Goal: Task Accomplishment & Management: Manage account settings

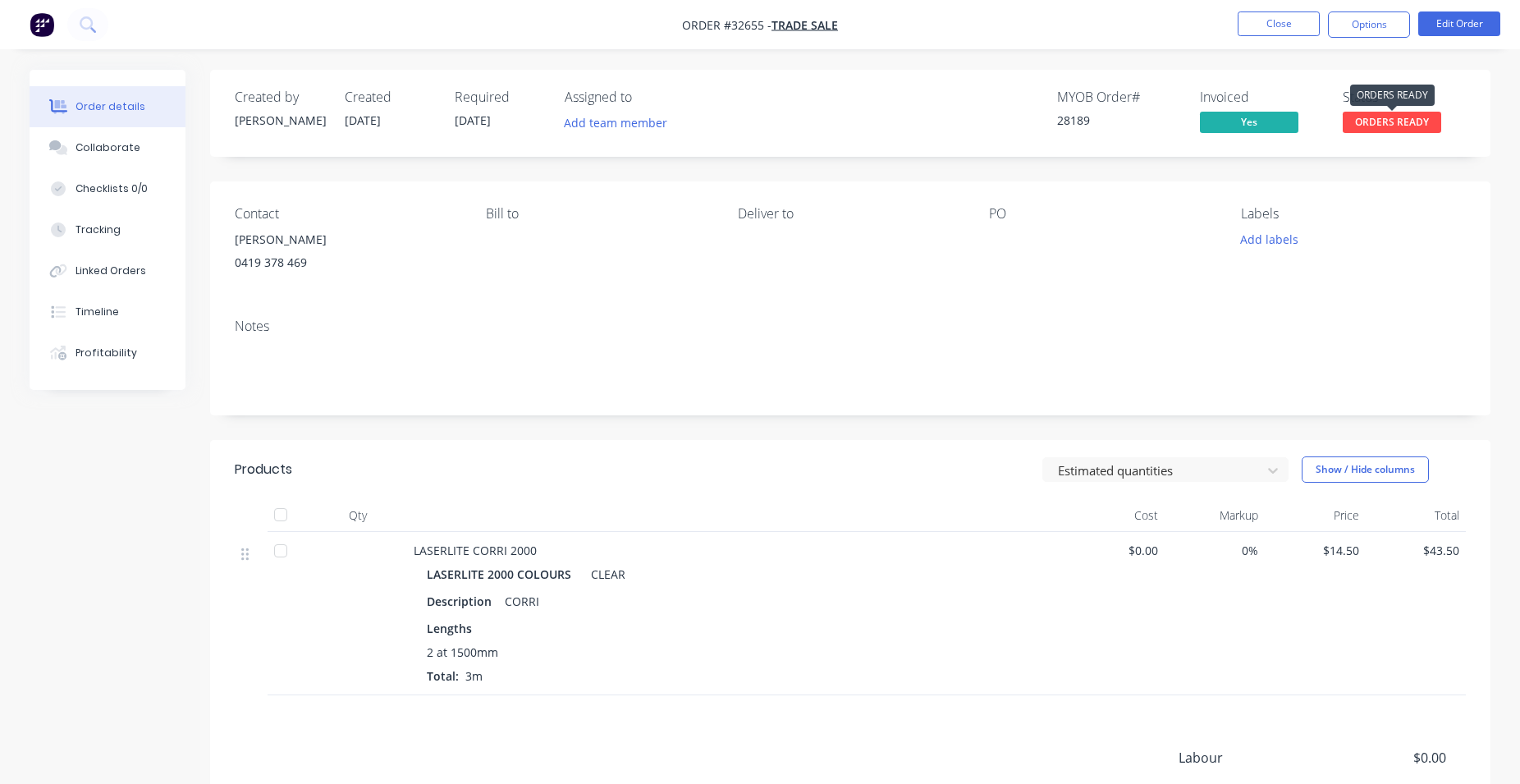
click at [1385, 125] on span "ORDERS READY" at bounding box center [1392, 122] width 99 height 20
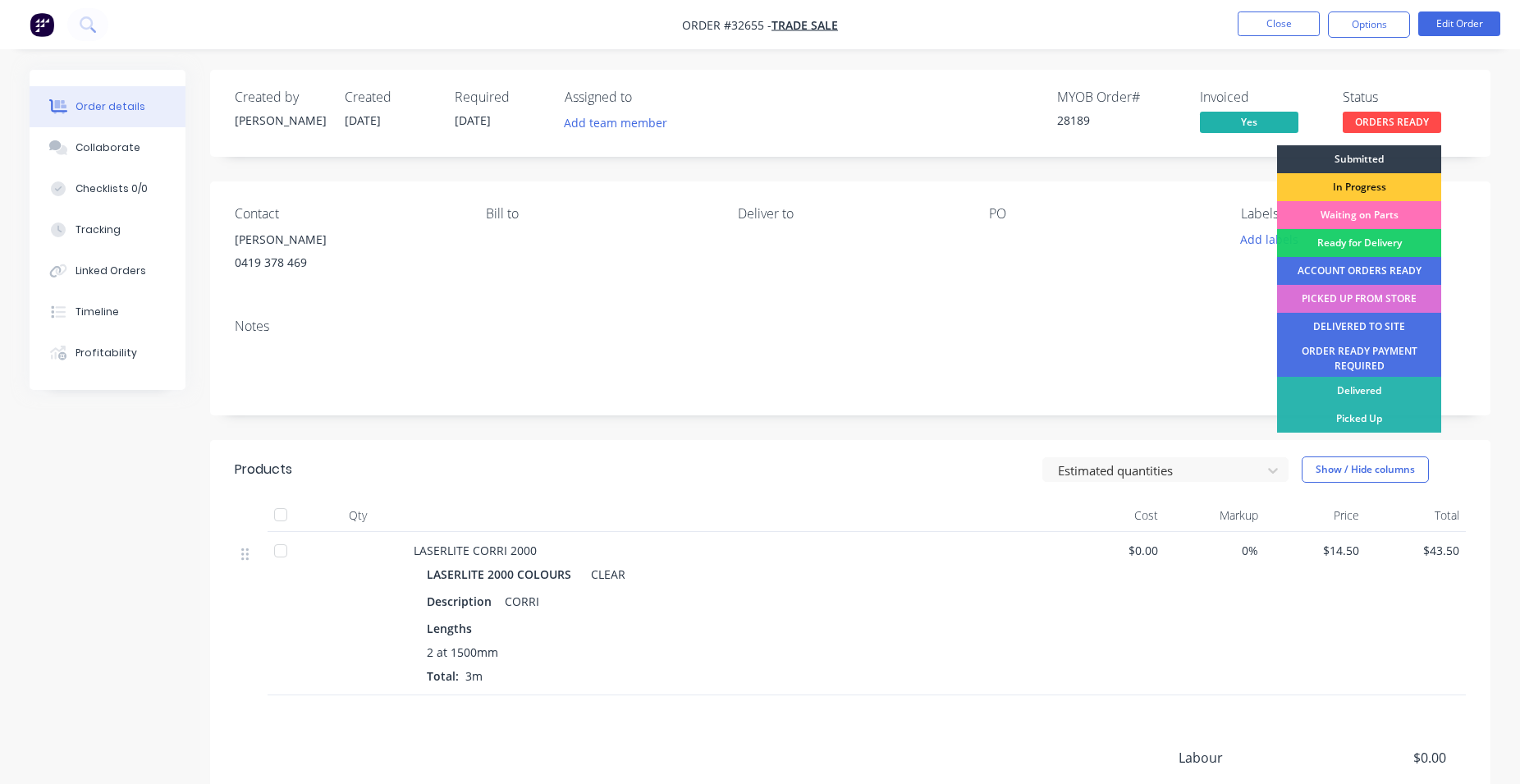
click at [1341, 303] on div "PICKED UP FROM STORE" at bounding box center [1360, 298] width 165 height 28
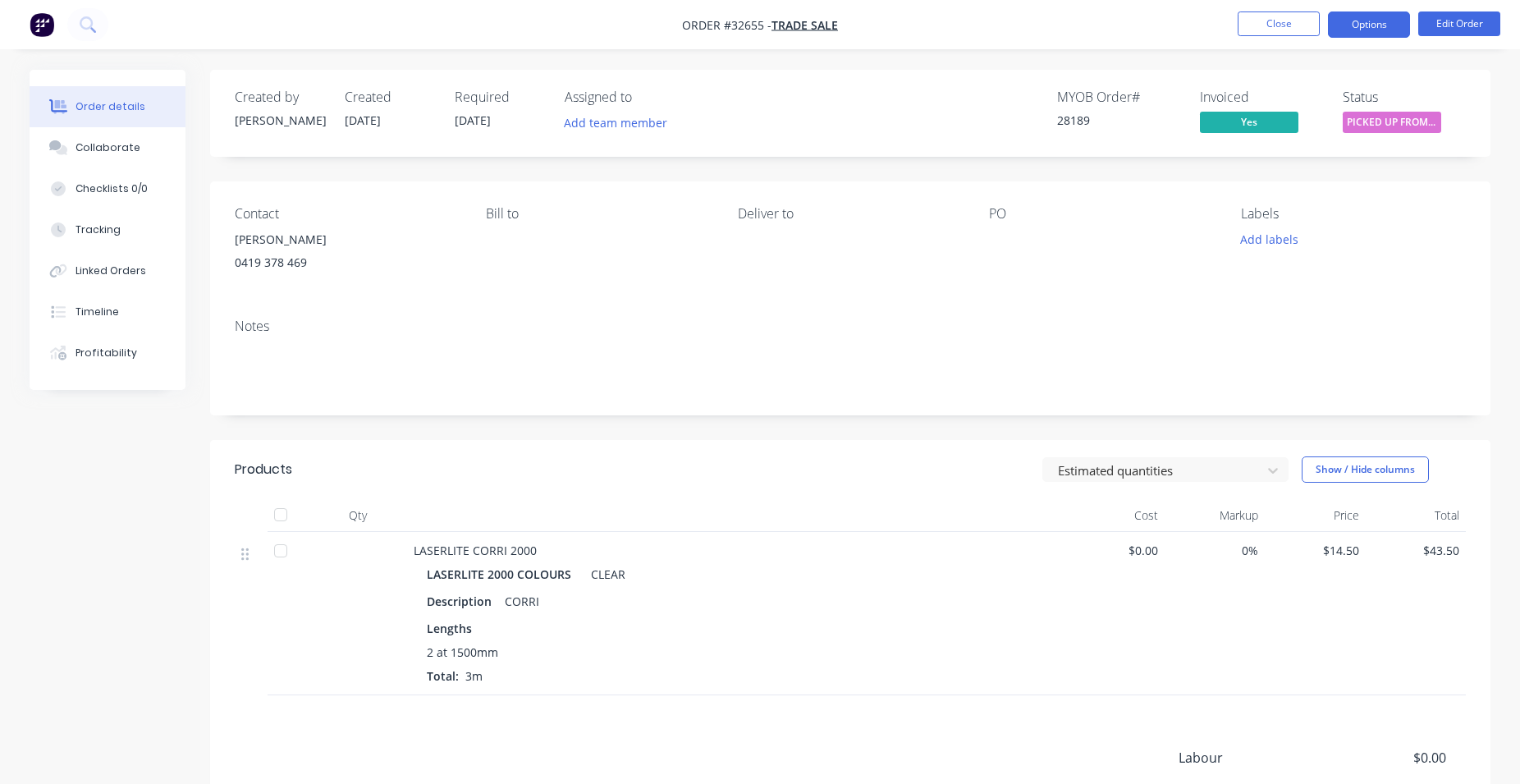
click at [1376, 27] on button "Options" at bounding box center [1369, 24] width 82 height 26
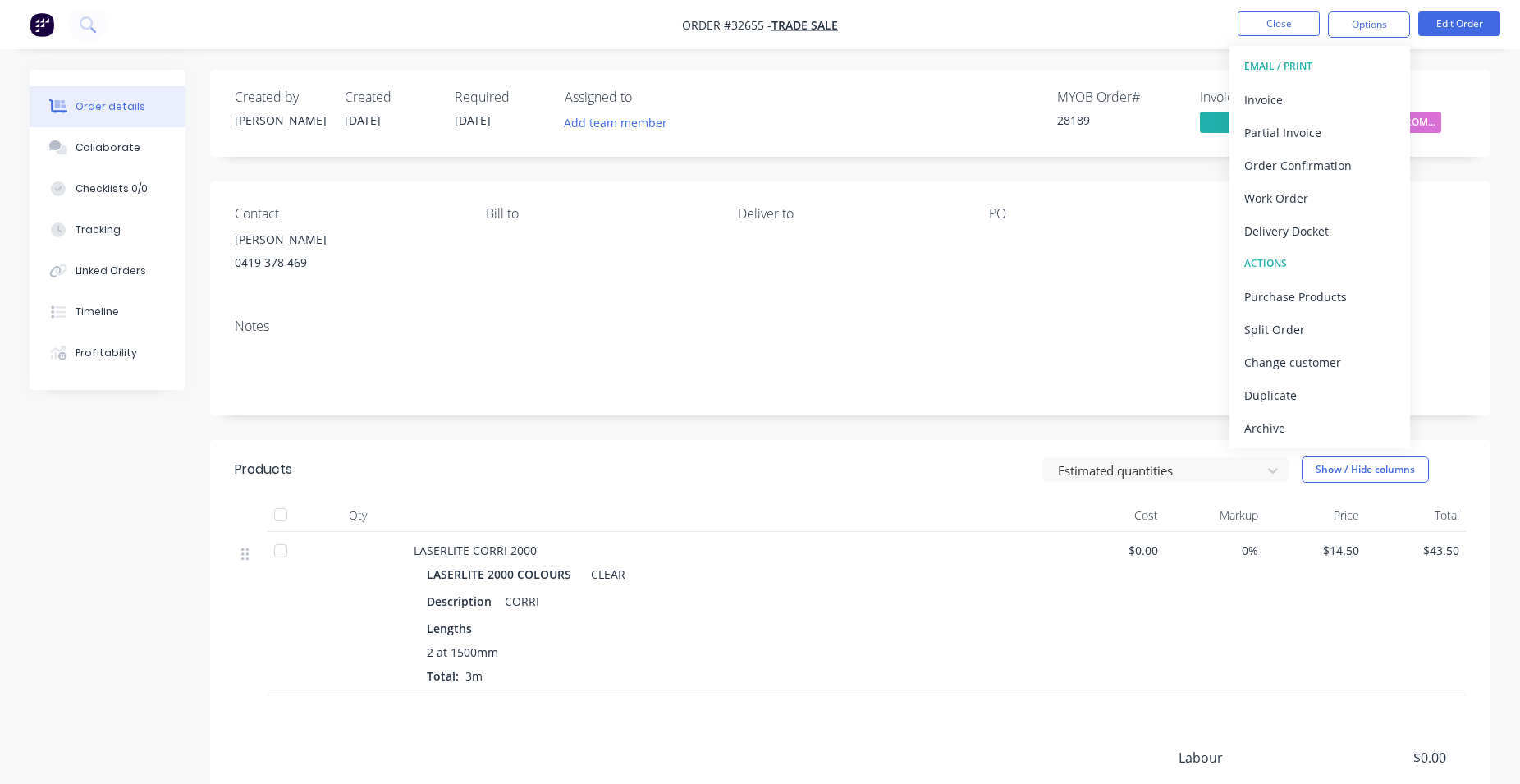
click at [1181, 80] on div "Created by [PERSON_NAME] Created [DATE] Required [DATE] Assigned to Add team me…" at bounding box center [850, 113] width 1280 height 87
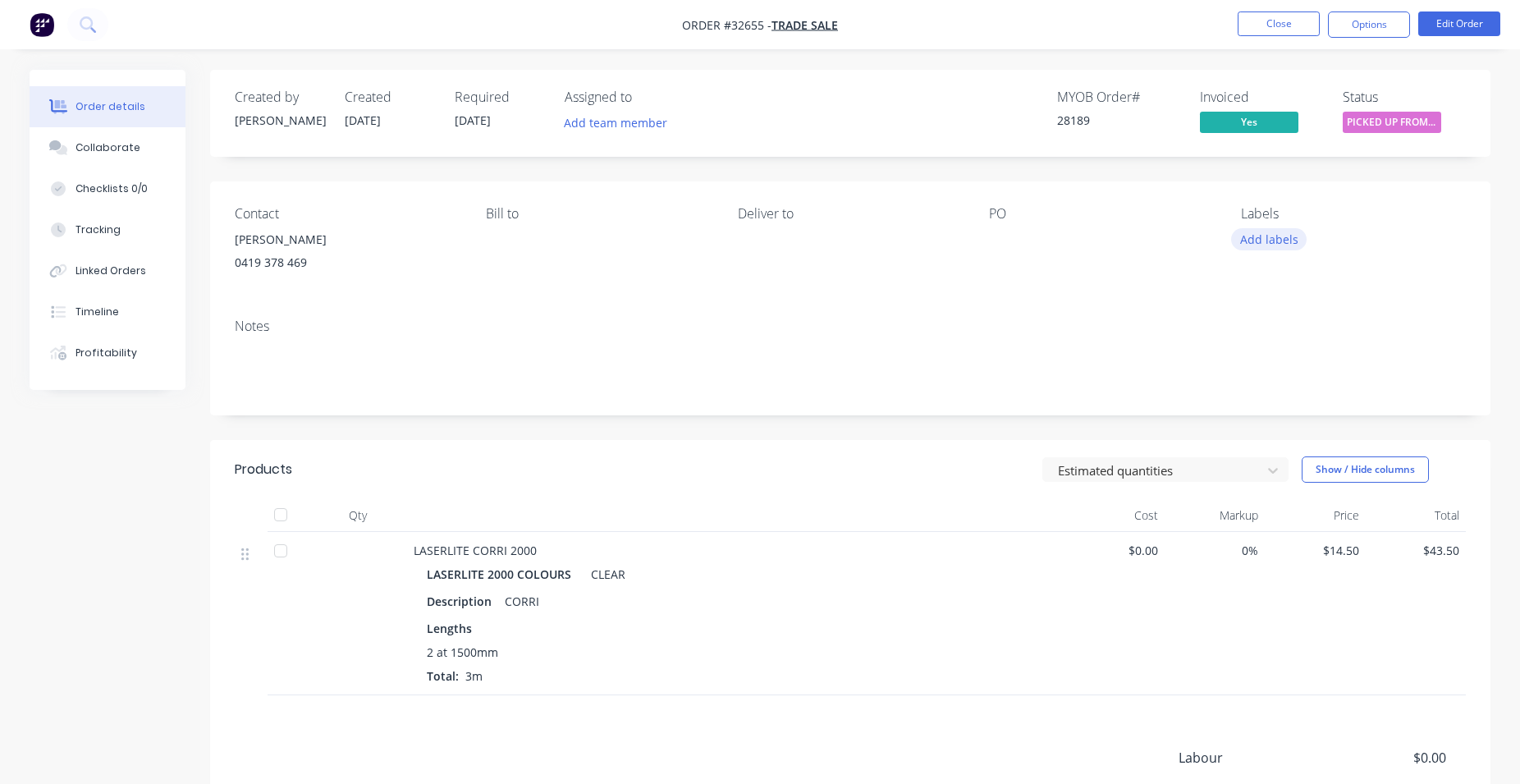
click at [1286, 234] on button "Add labels" at bounding box center [1269, 239] width 75 height 22
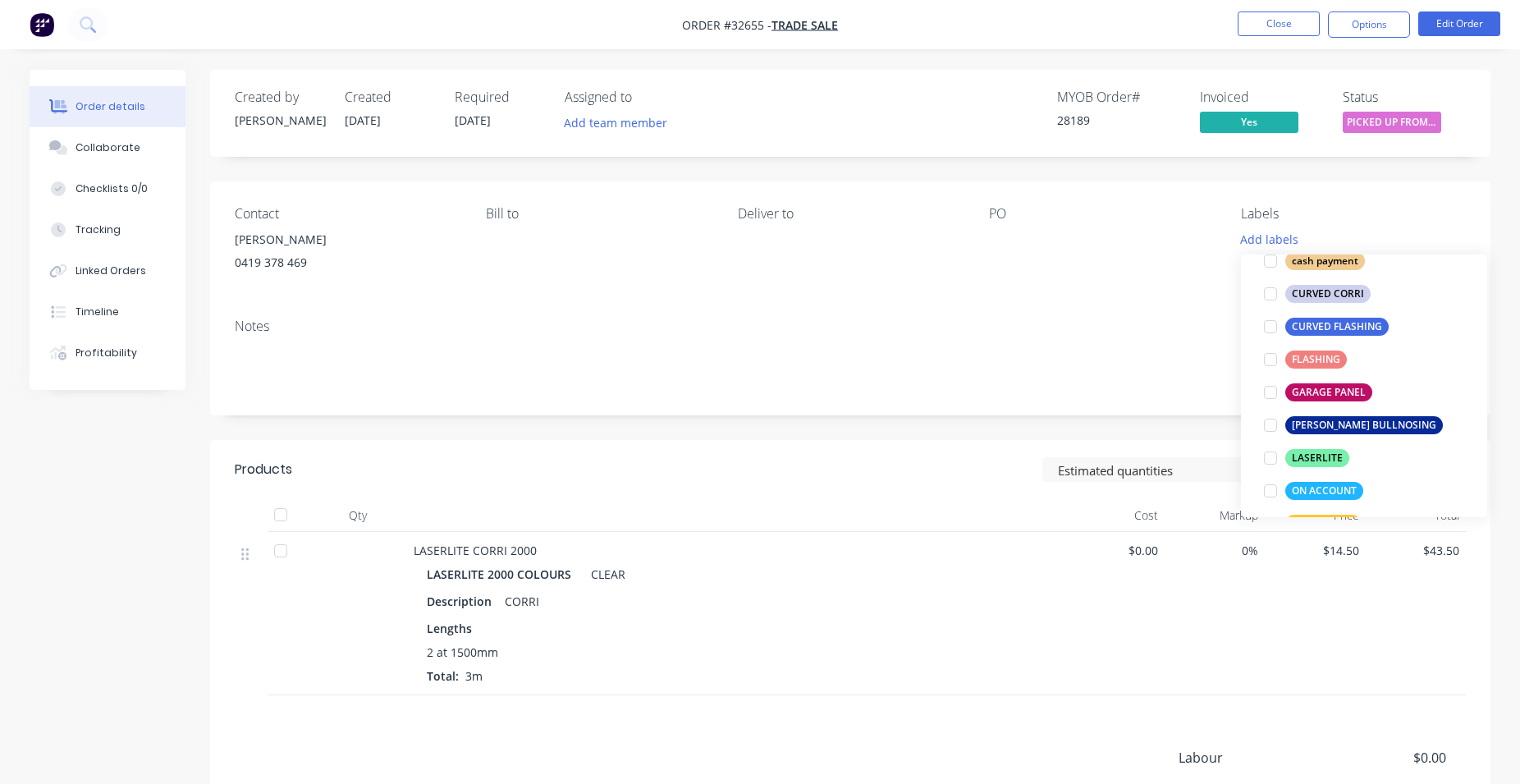
scroll to position [468, 0]
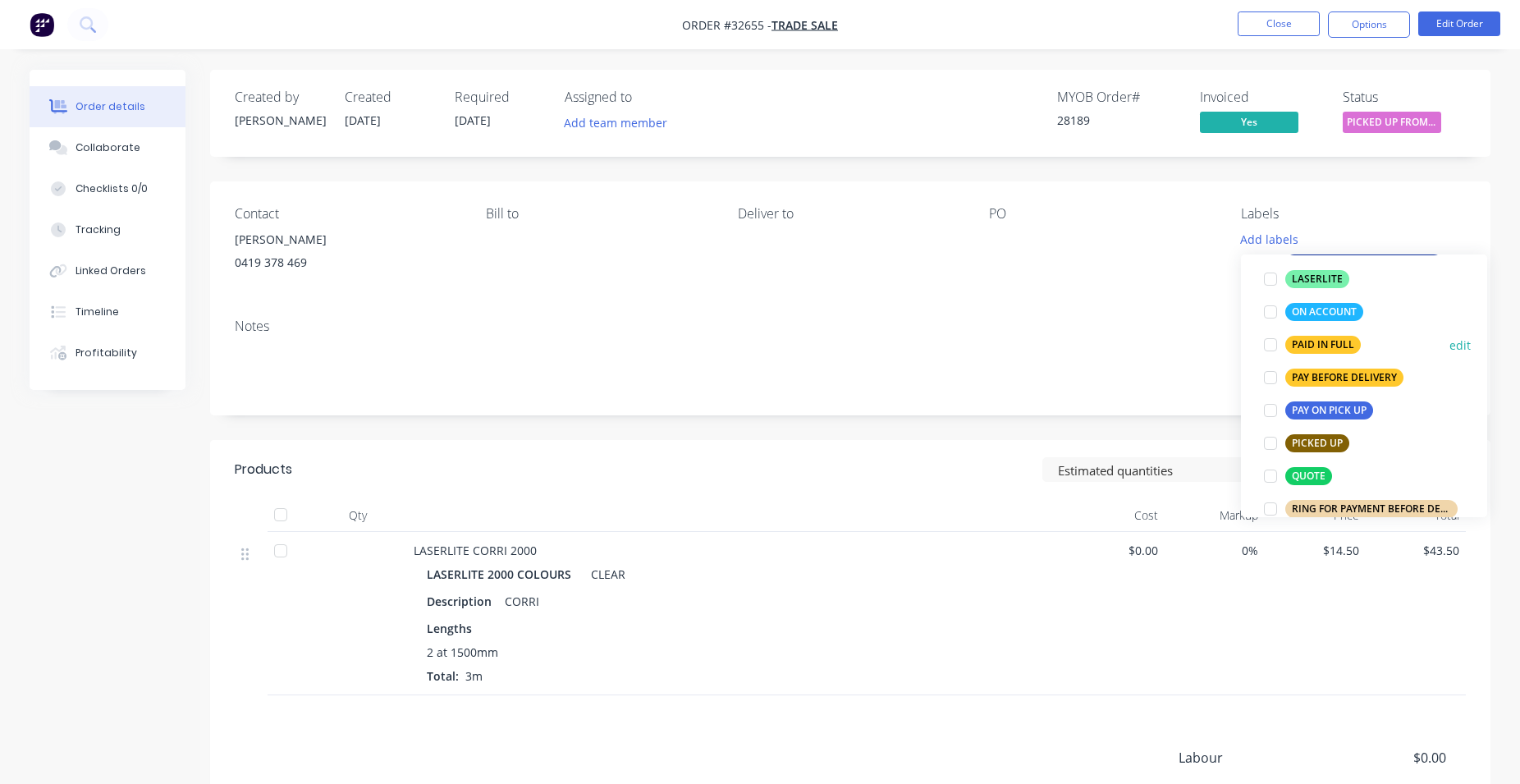
click at [1339, 341] on div "PAID IN FULL" at bounding box center [1323, 345] width 75 height 18
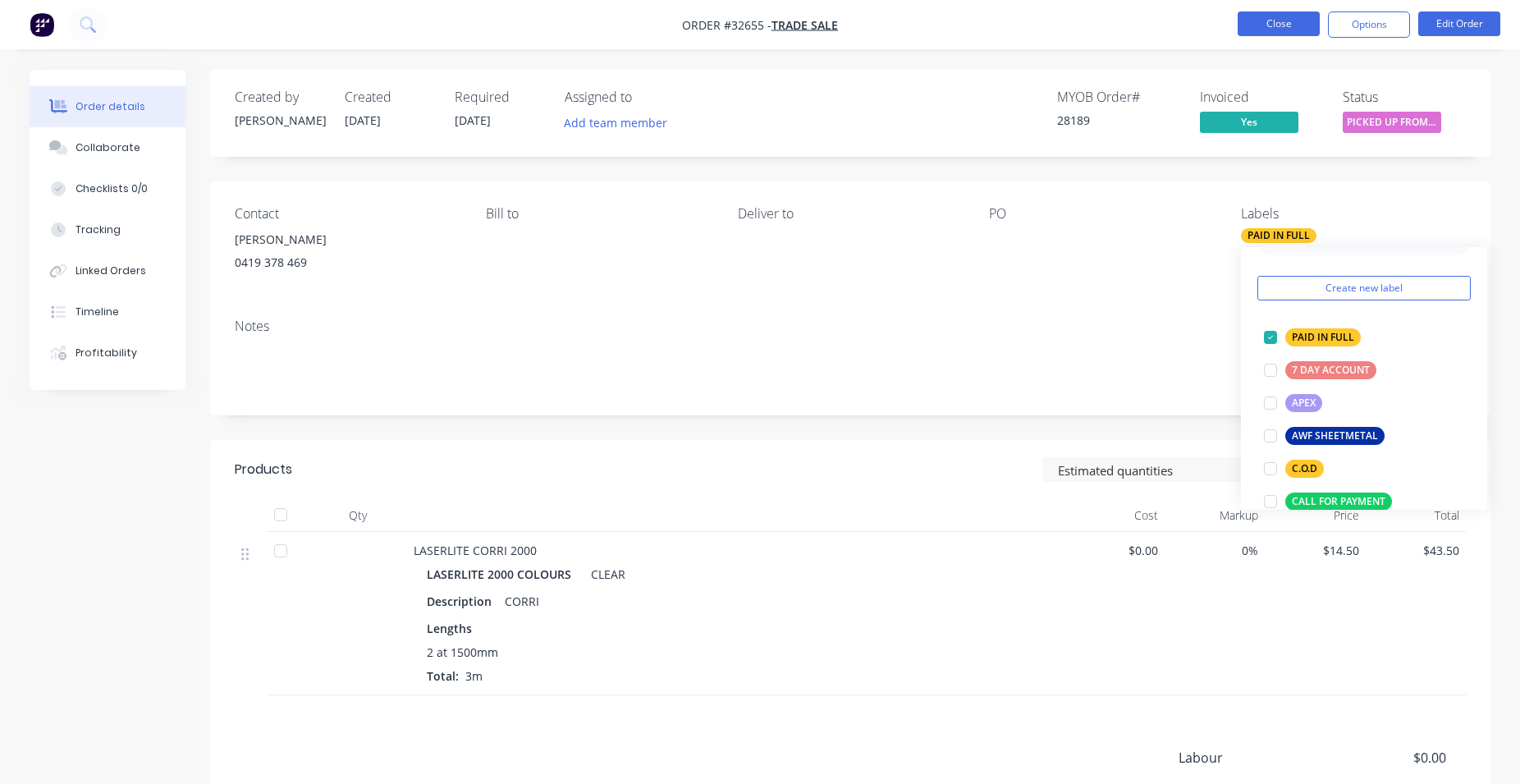
click at [1279, 23] on button "Close" at bounding box center [1279, 24] width 82 height 24
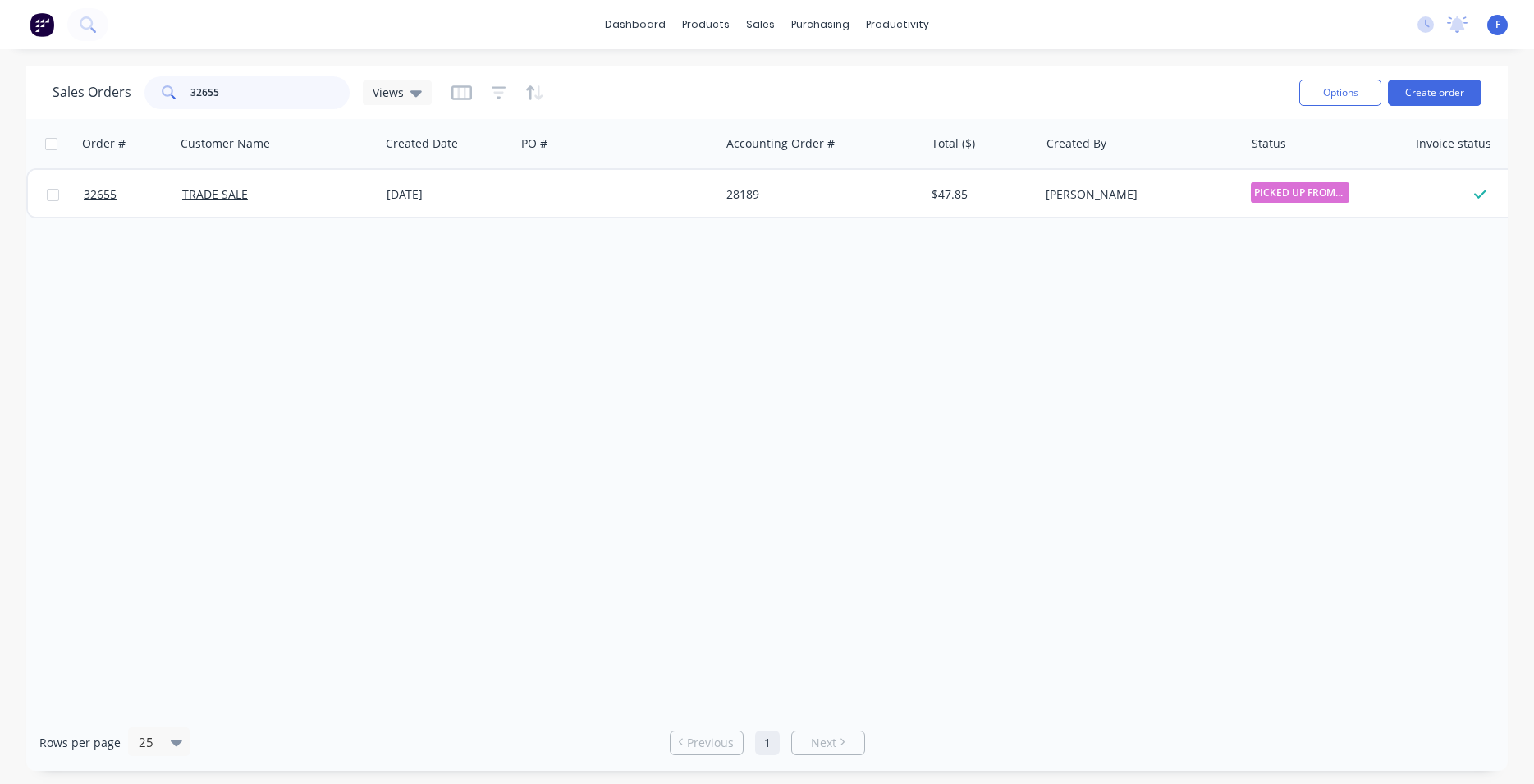
click at [333, 86] on input "32655" at bounding box center [270, 93] width 160 height 33
type input "3"
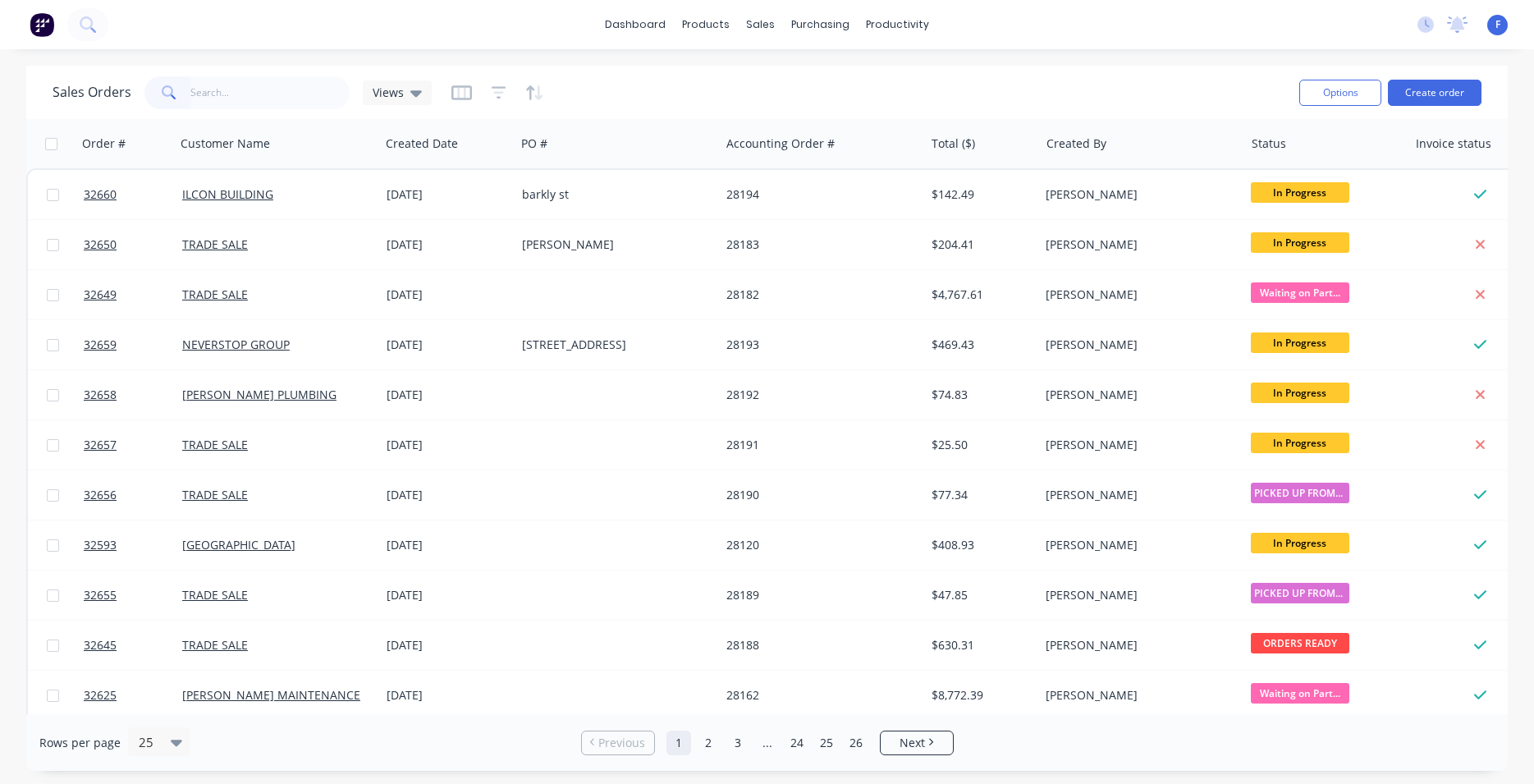
click at [45, 19] on img at bounding box center [42, 24] width 25 height 24
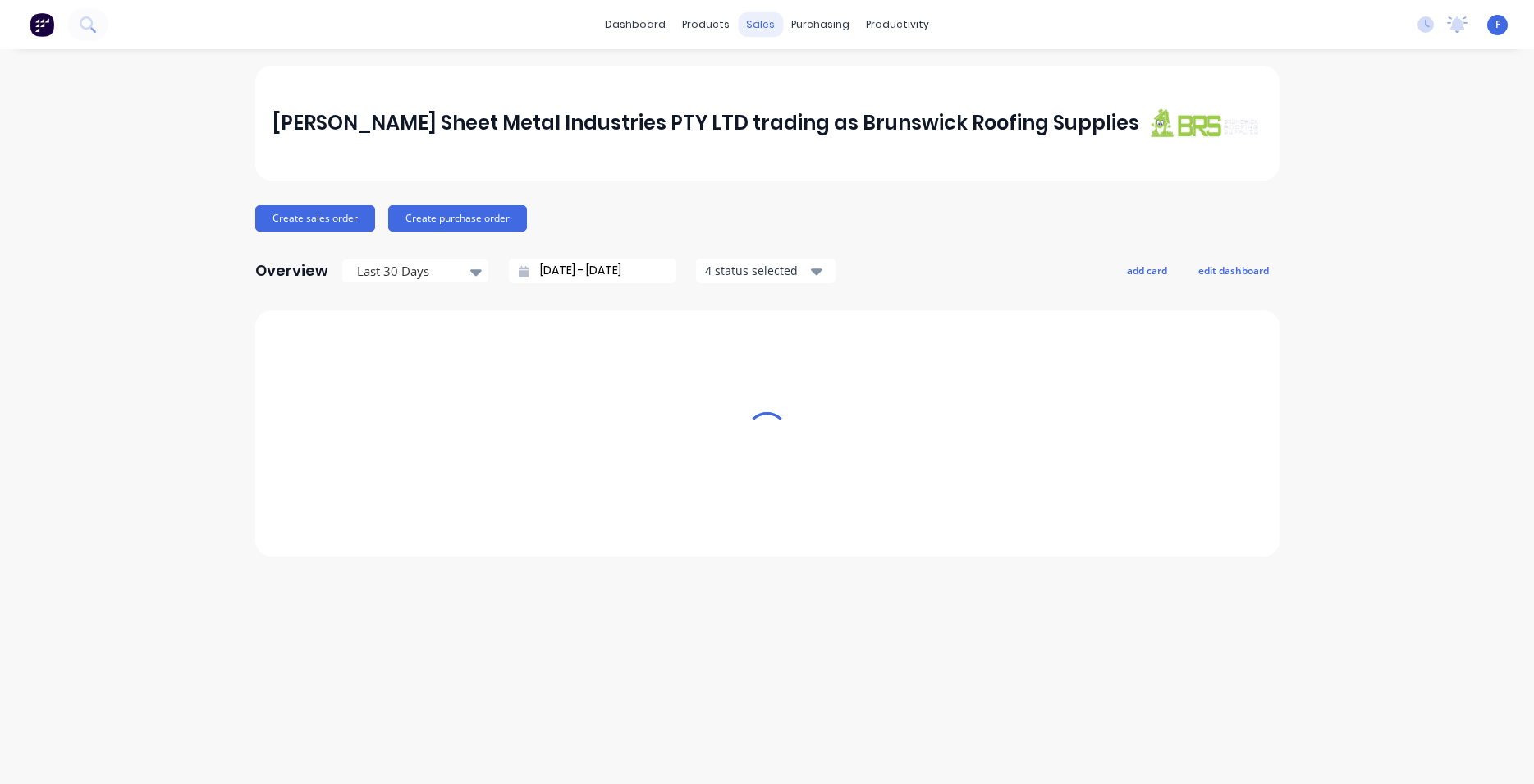
click at [760, 22] on div "sales" at bounding box center [760, 24] width 46 height 24
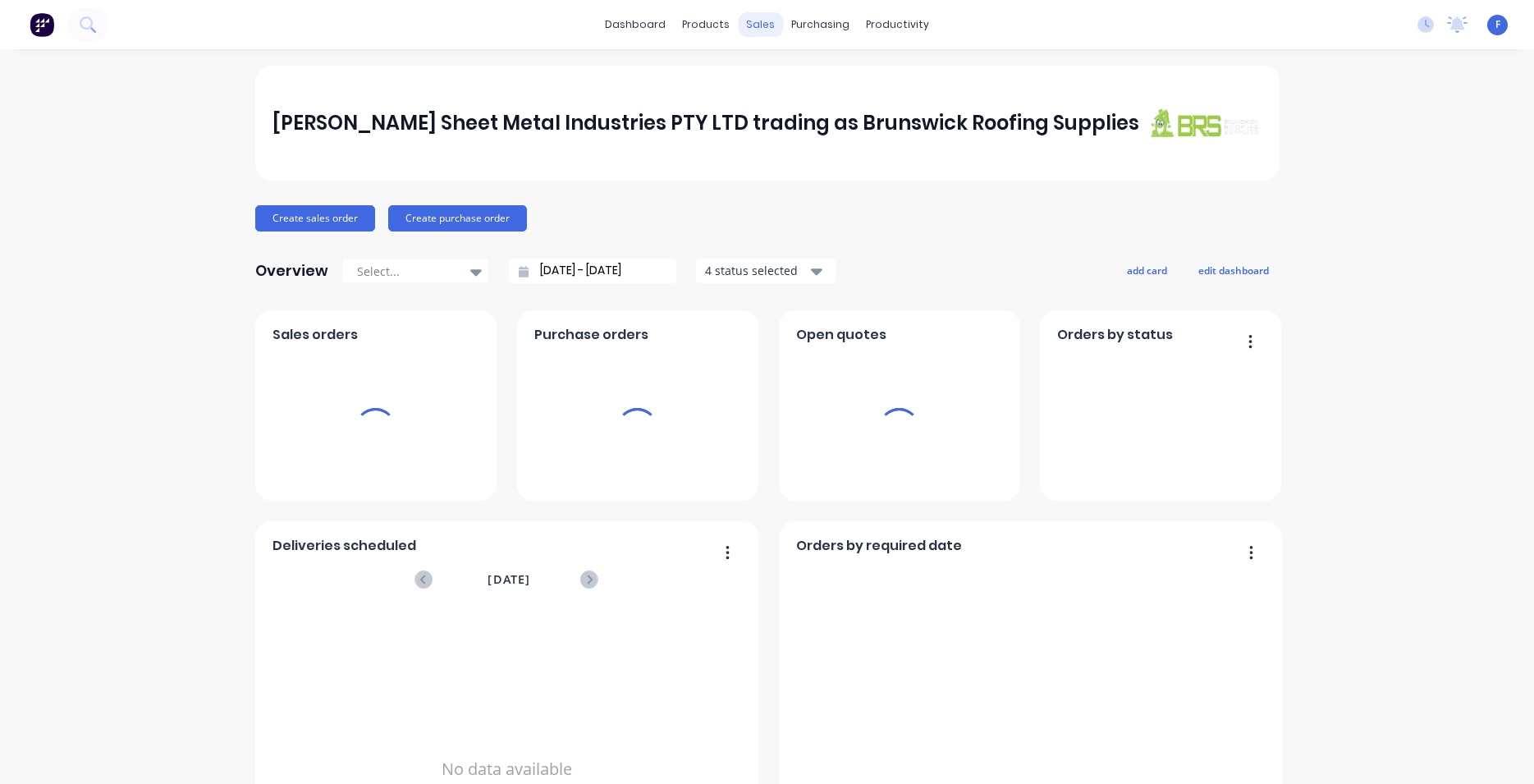
click at [754, 28] on div "sales" at bounding box center [760, 24] width 46 height 24
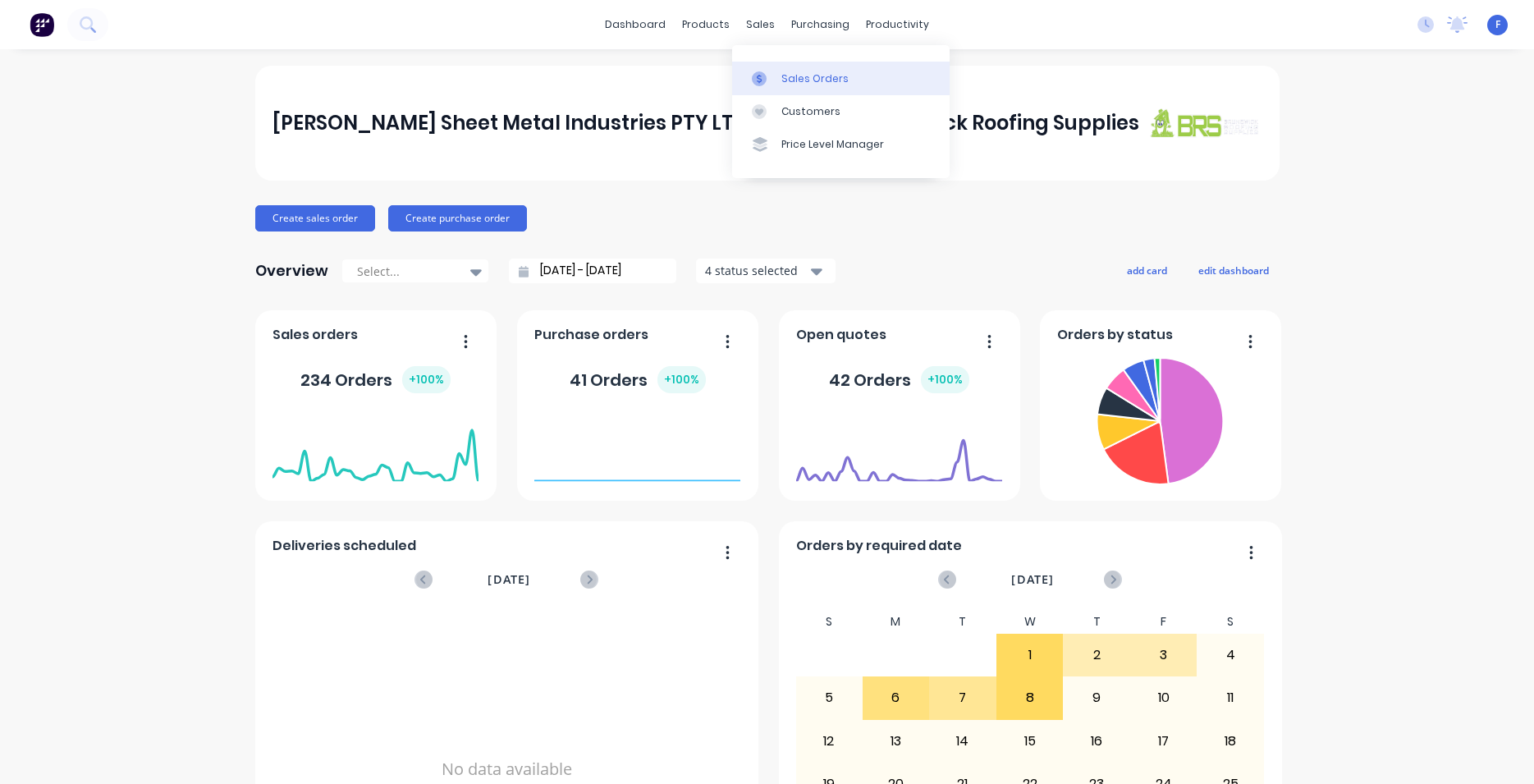
click at [802, 80] on div "Sales Orders" at bounding box center [815, 79] width 67 height 15
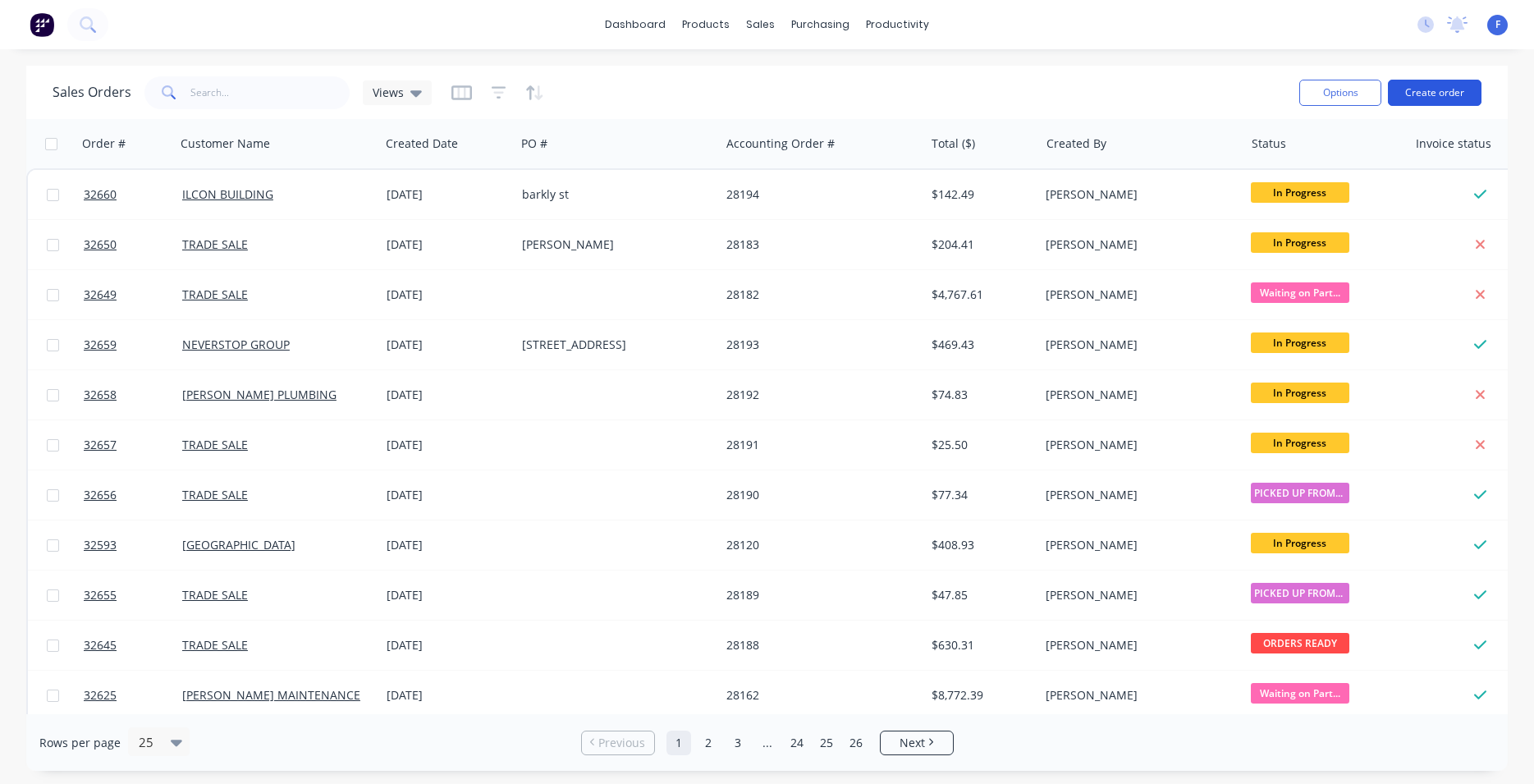
click at [1408, 94] on button "Create order" at bounding box center [1434, 93] width 94 height 26
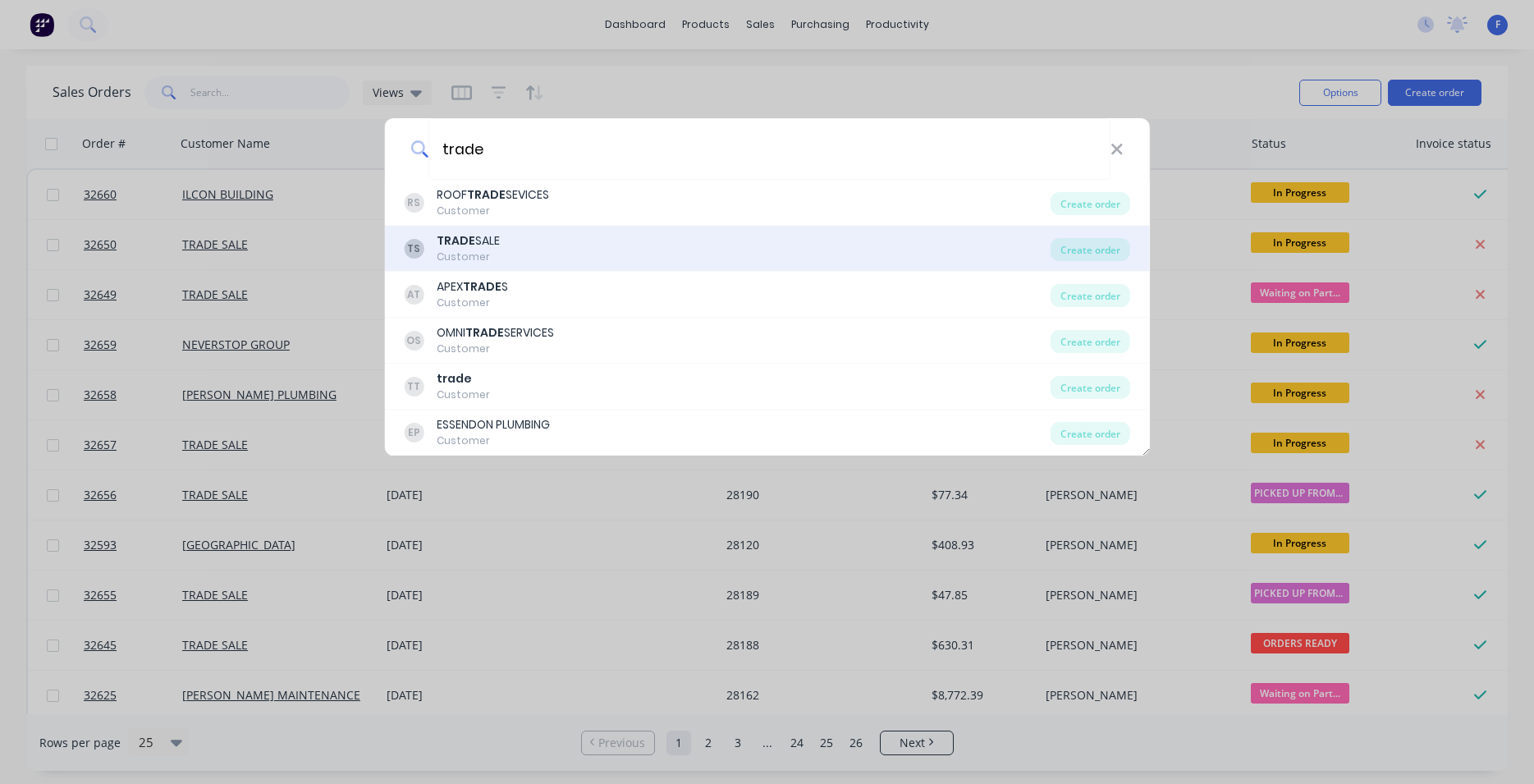
type input "trade"
click at [636, 253] on div "TS TRADE SALE Customer" at bounding box center [727, 248] width 647 height 32
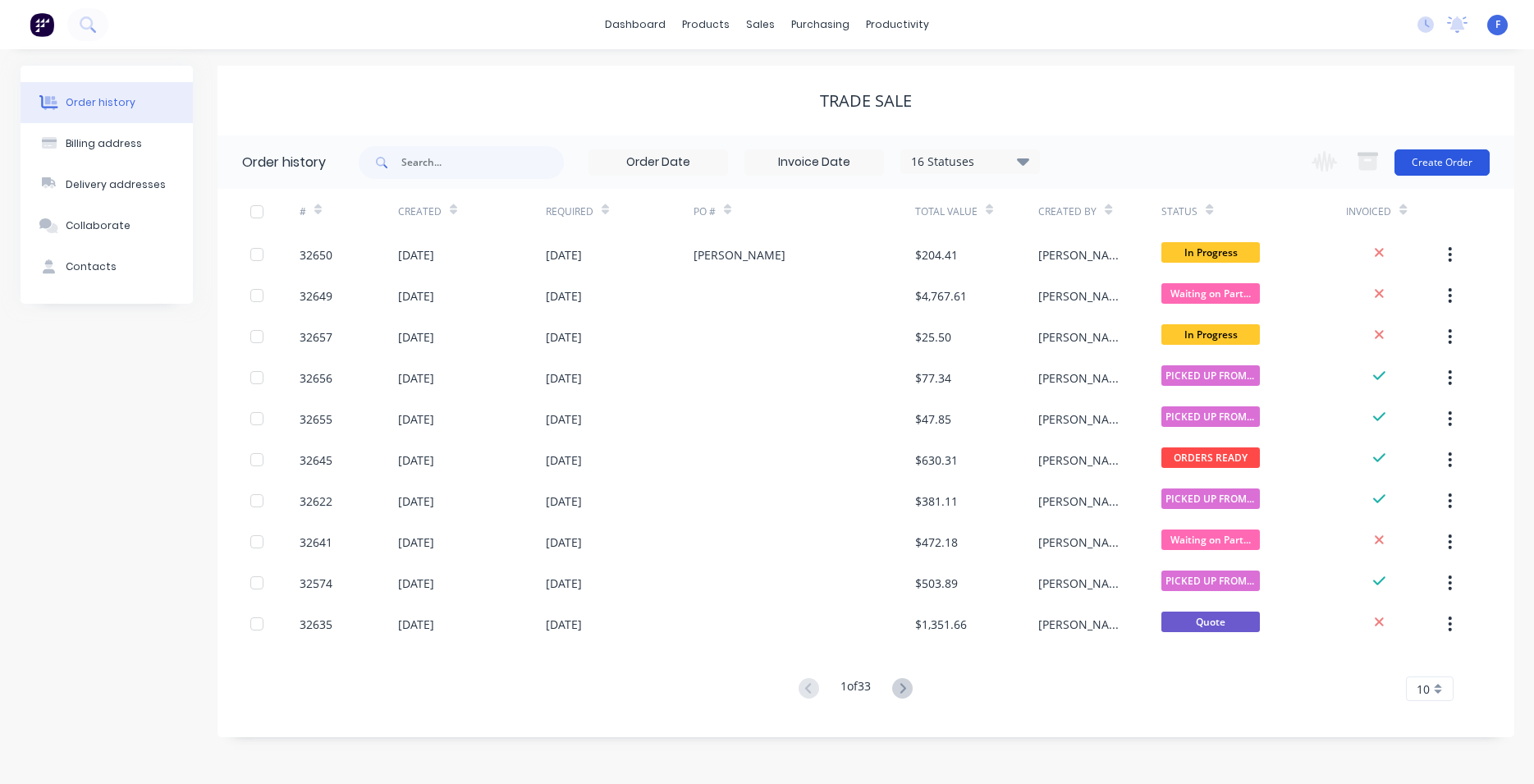
click at [1452, 162] on button "Create Order" at bounding box center [1442, 163] width 95 height 26
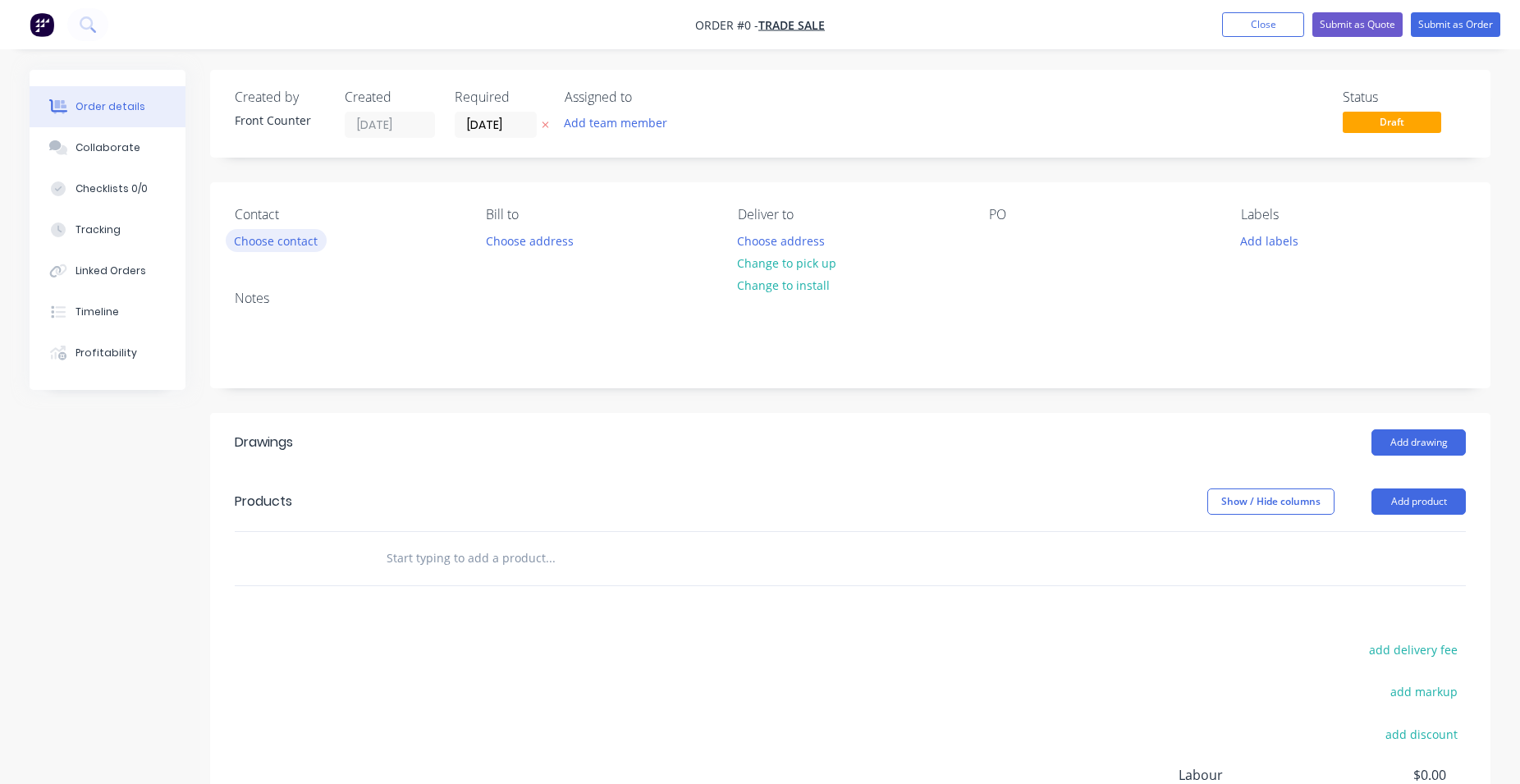
click at [275, 242] on button "Choose contact" at bounding box center [276, 240] width 101 height 22
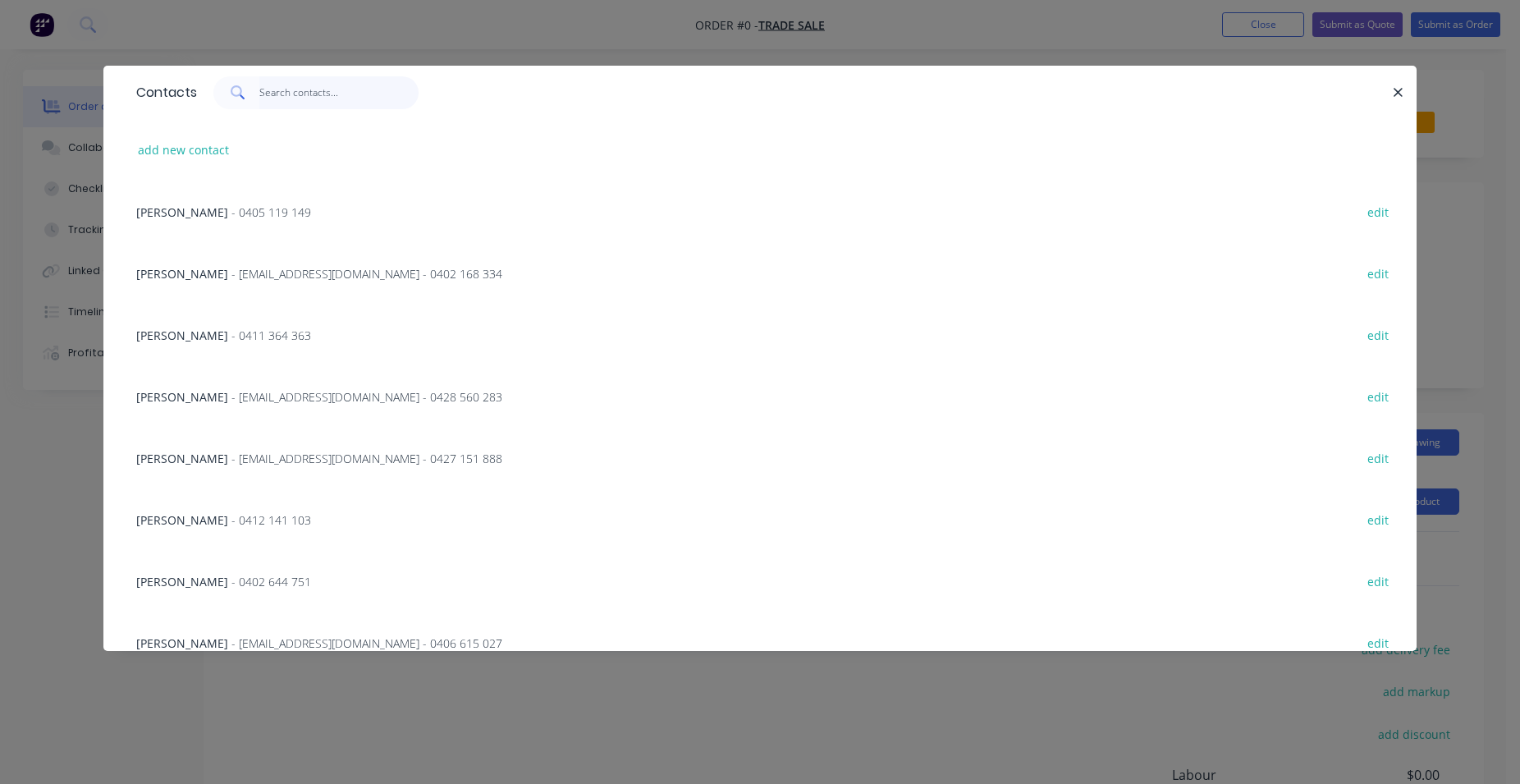
click at [331, 88] on input "text" at bounding box center [339, 93] width 160 height 33
click at [1394, 89] on icon "button" at bounding box center [1398, 93] width 11 height 15
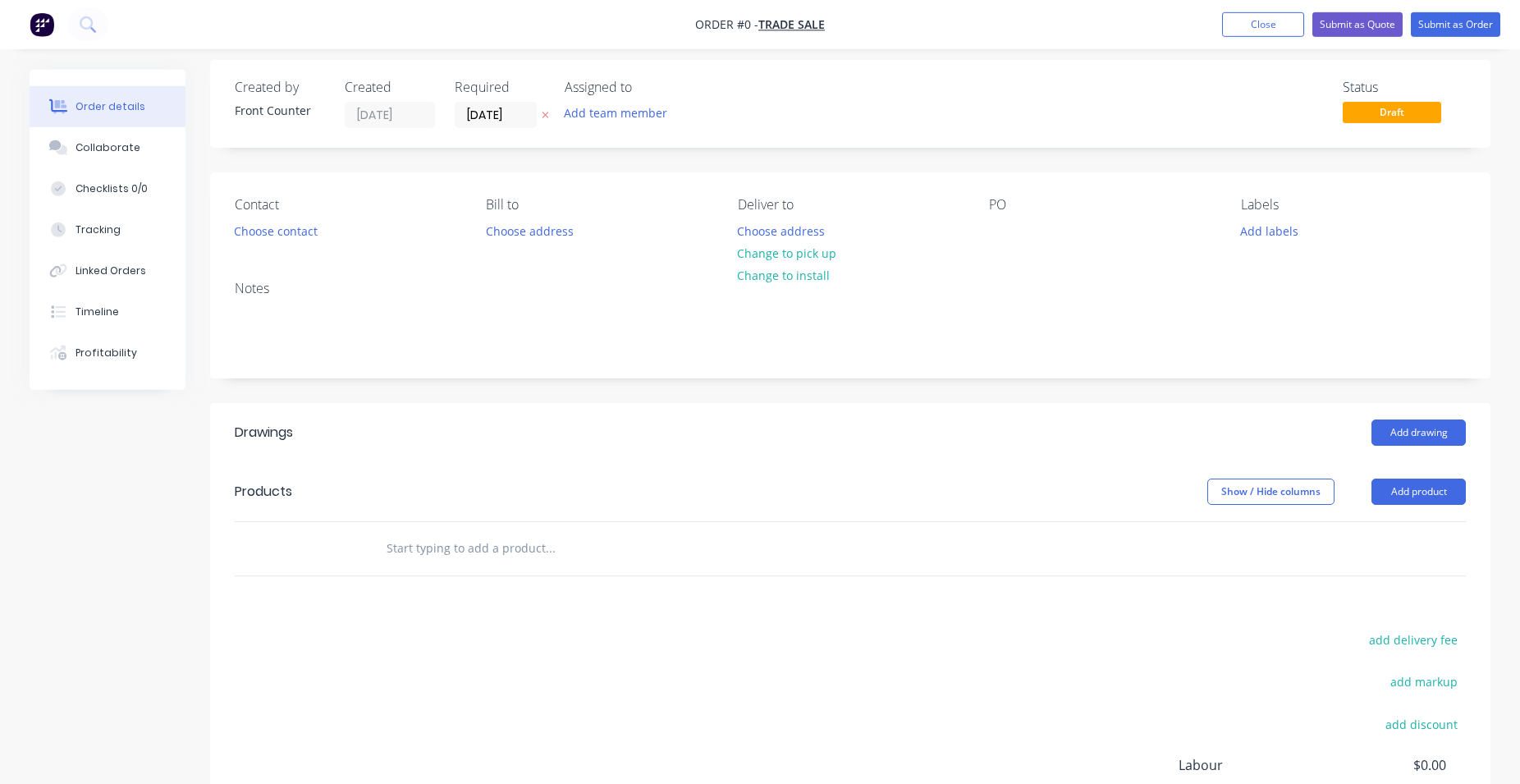
scroll to position [220, 0]
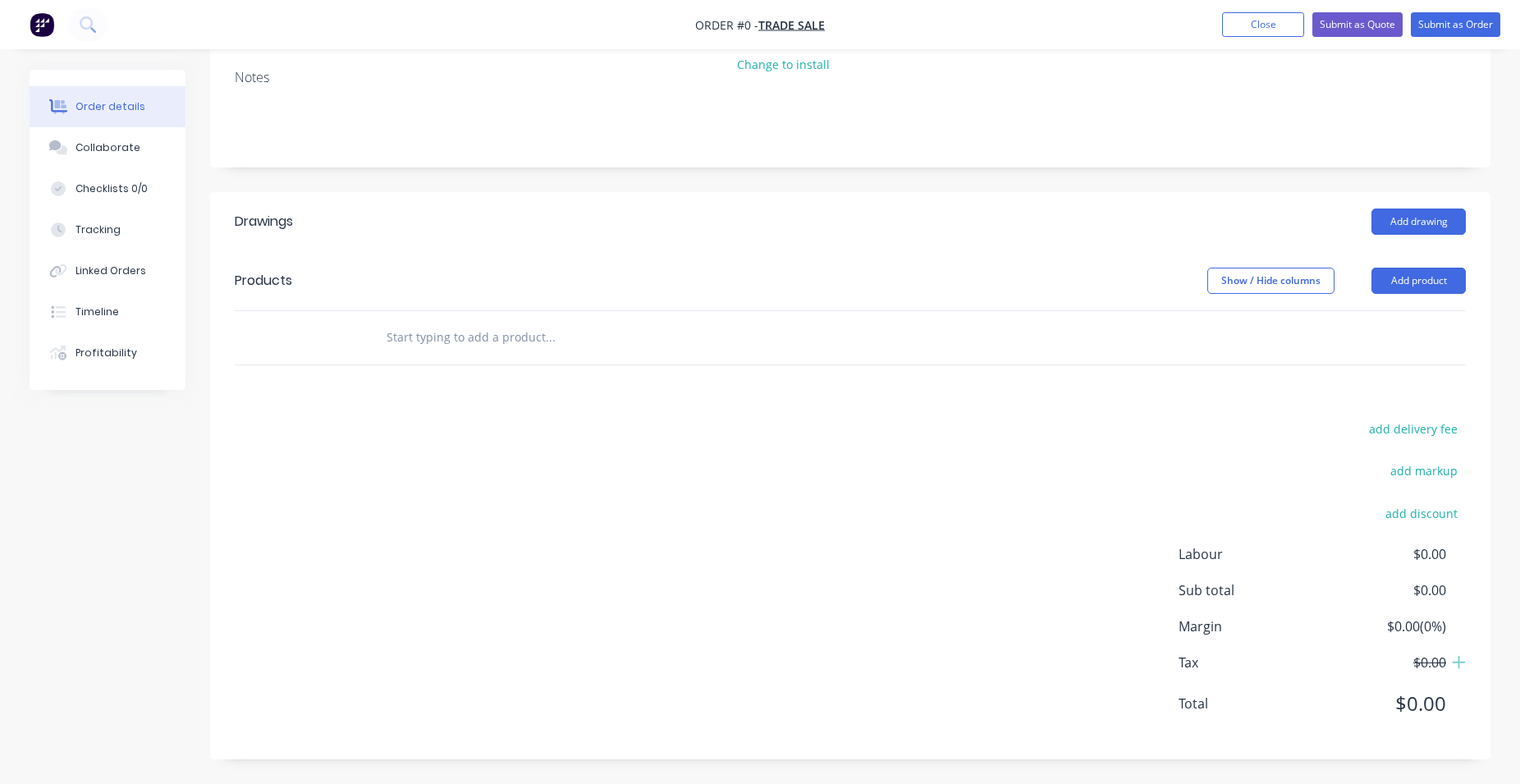
click at [518, 335] on input "text" at bounding box center [550, 338] width 328 height 33
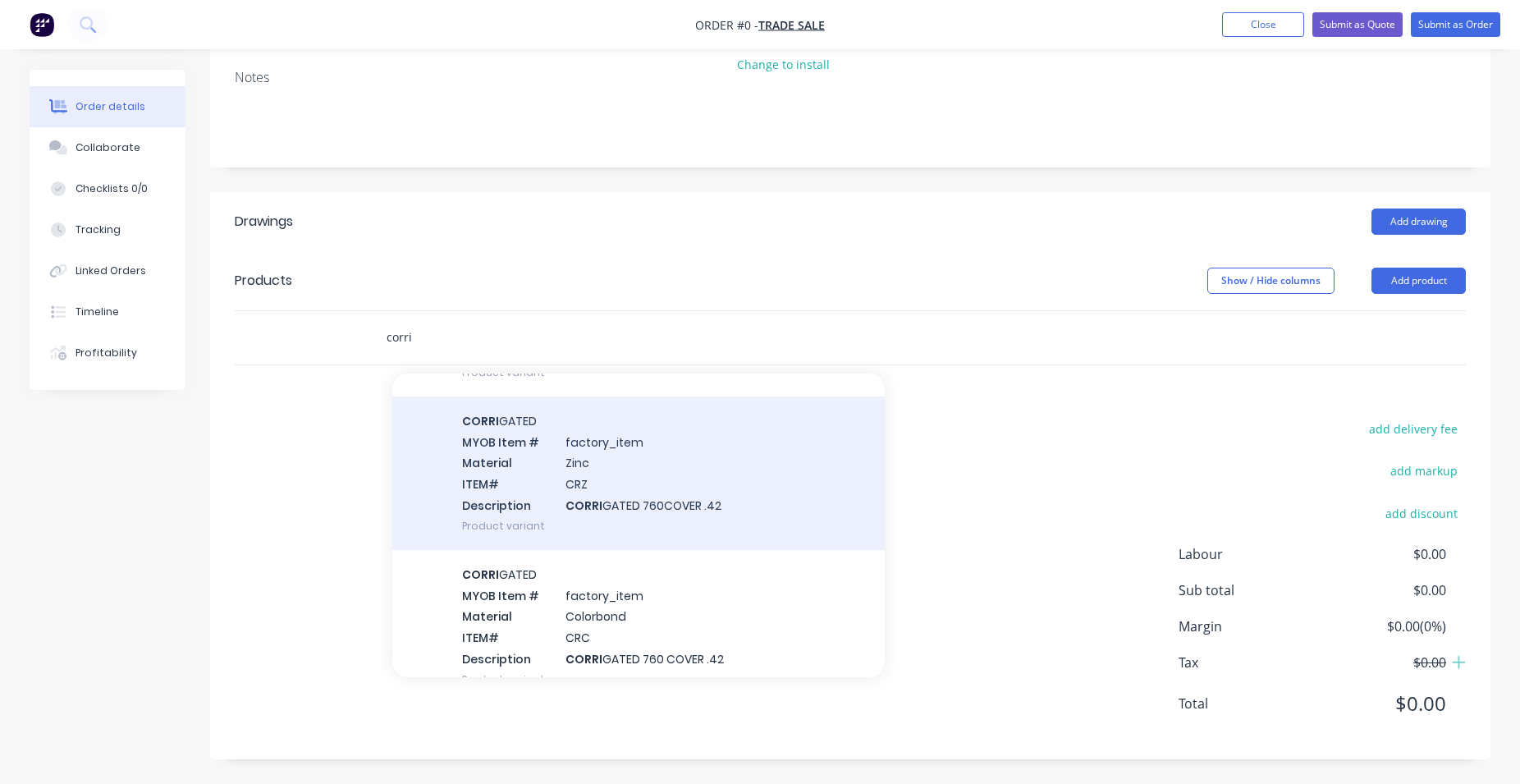
scroll to position [187, 0]
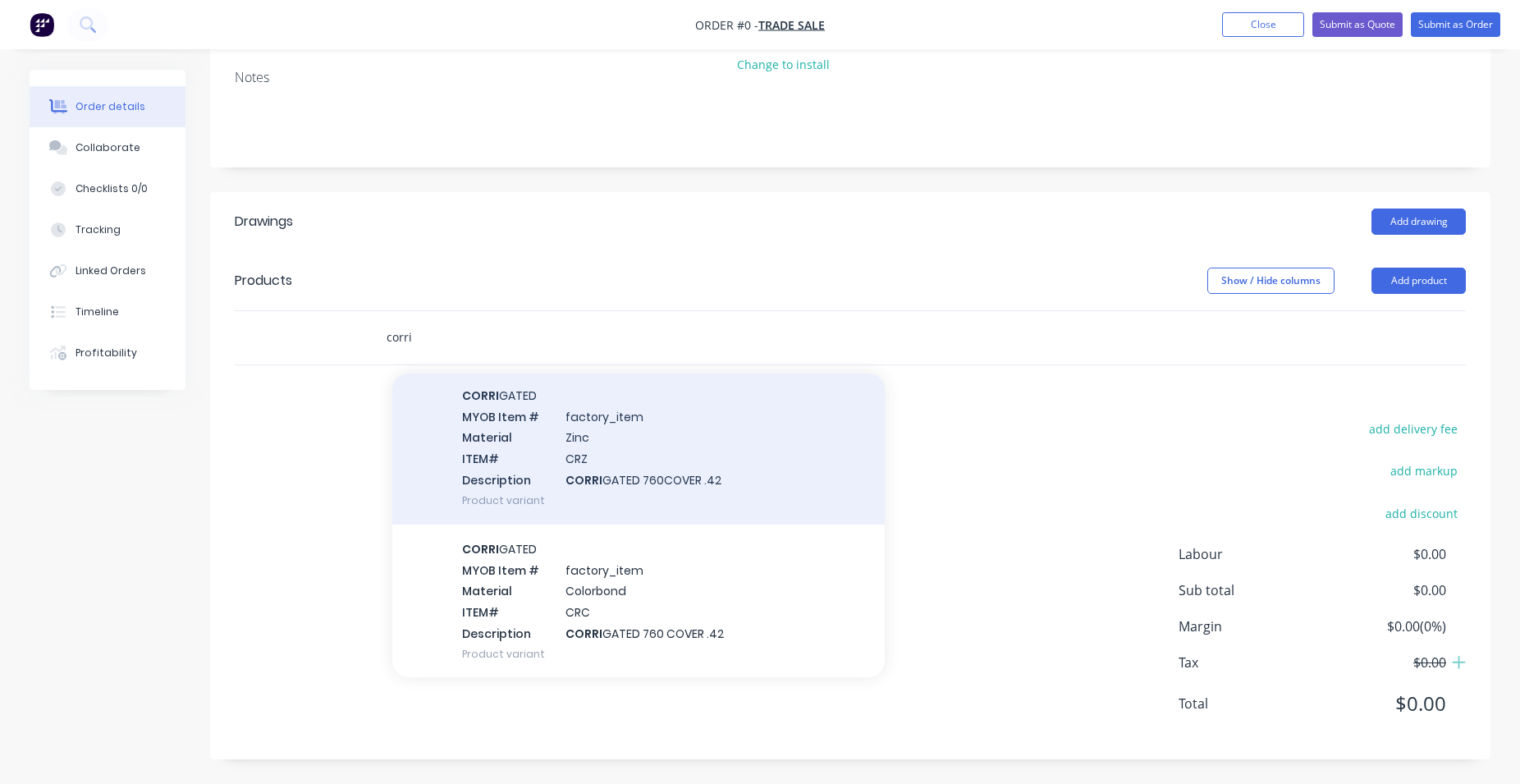
type input "corri"
click at [725, 458] on div "CORRI GATED MYOB Item # factory_item Material Zinc ITEM# CRZ Description CORRI …" at bounding box center [638, 447] width 493 height 153
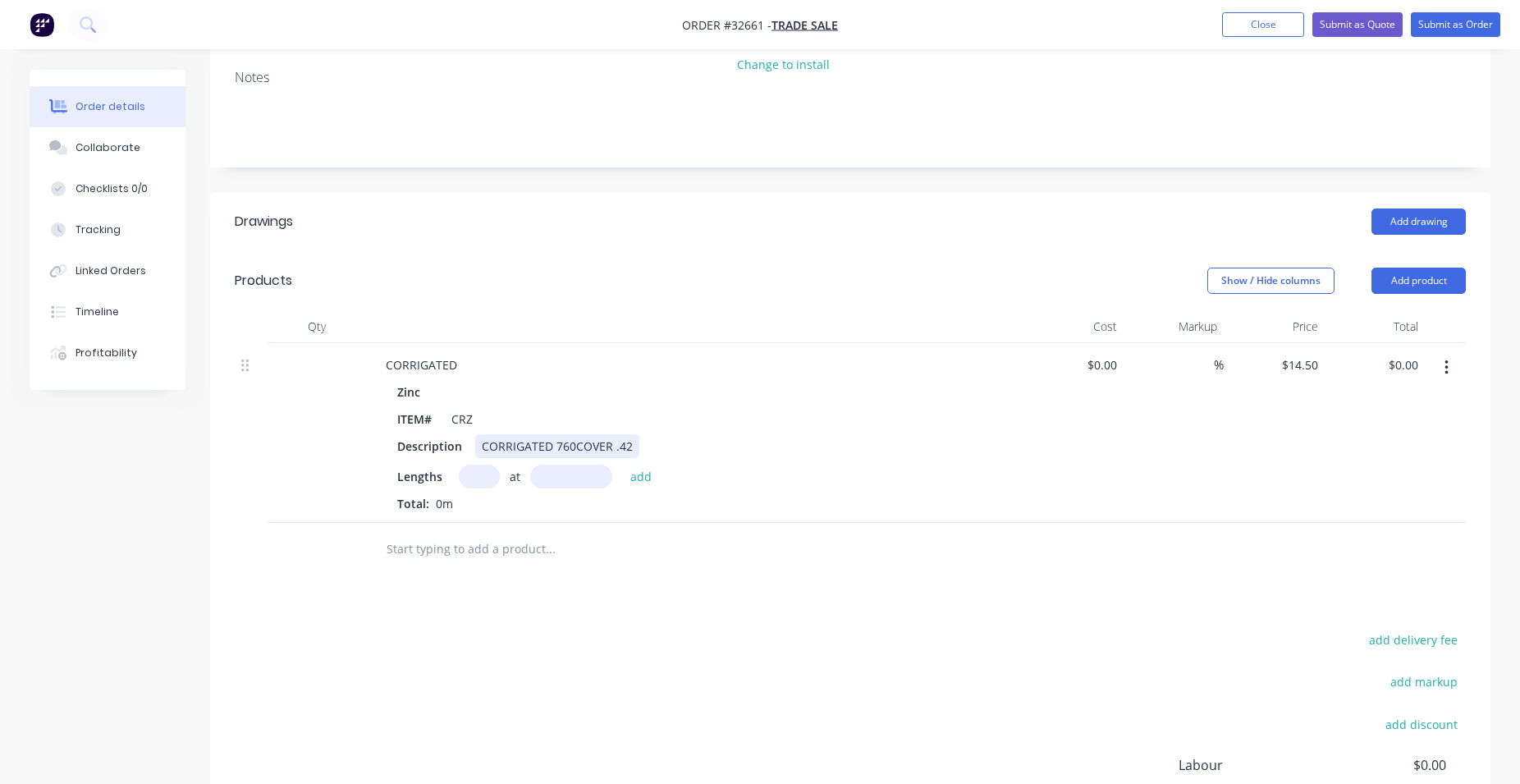
drag, startPoint x: 480, startPoint y: 470, endPoint x: 525, endPoint y: 448, distance: 50.1
click at [480, 472] on input "text" at bounding box center [479, 476] width 41 height 24
type input "16"
type input "1000"
click at [622, 465] on button "add" at bounding box center [641, 475] width 39 height 22
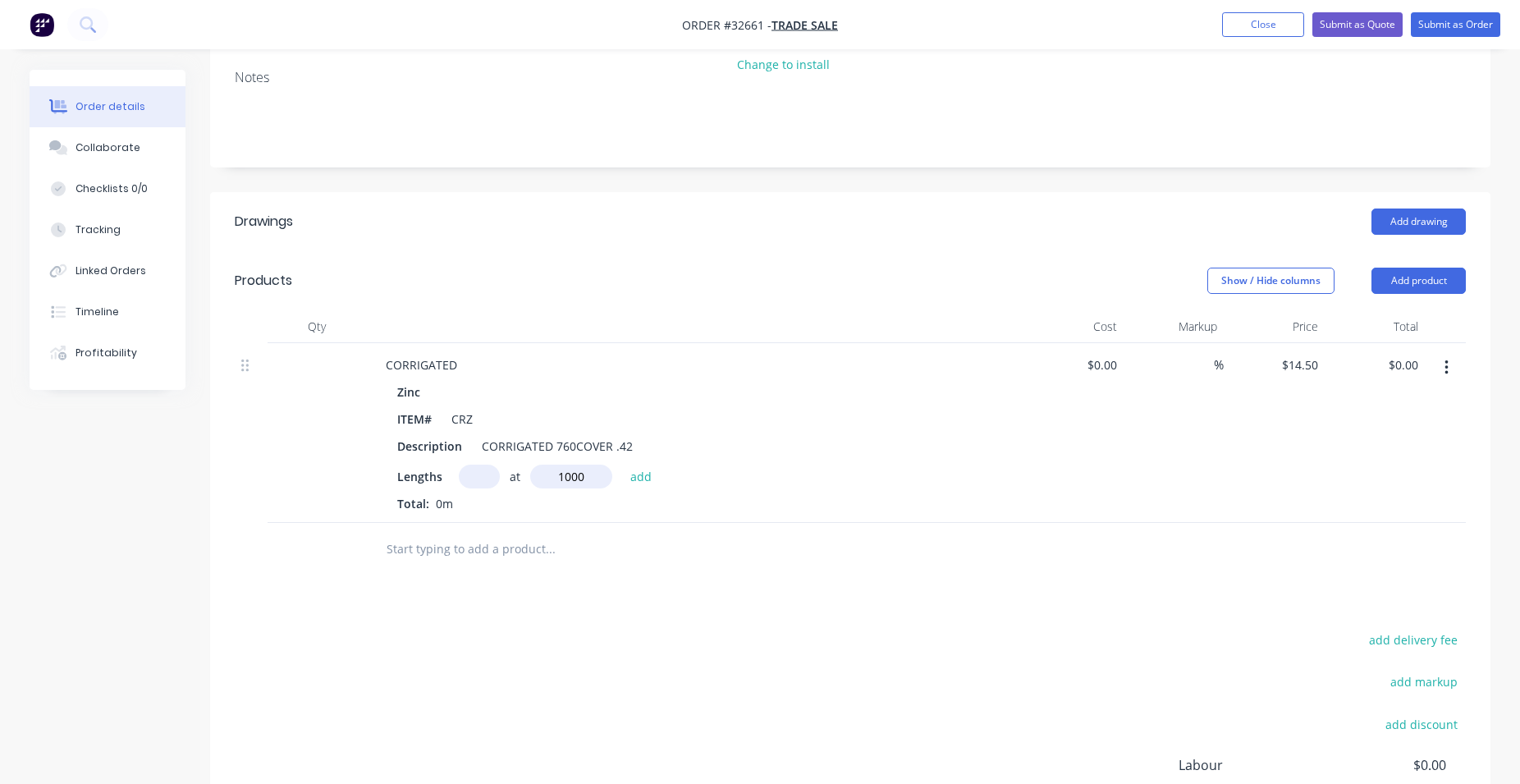
type input "$232.00"
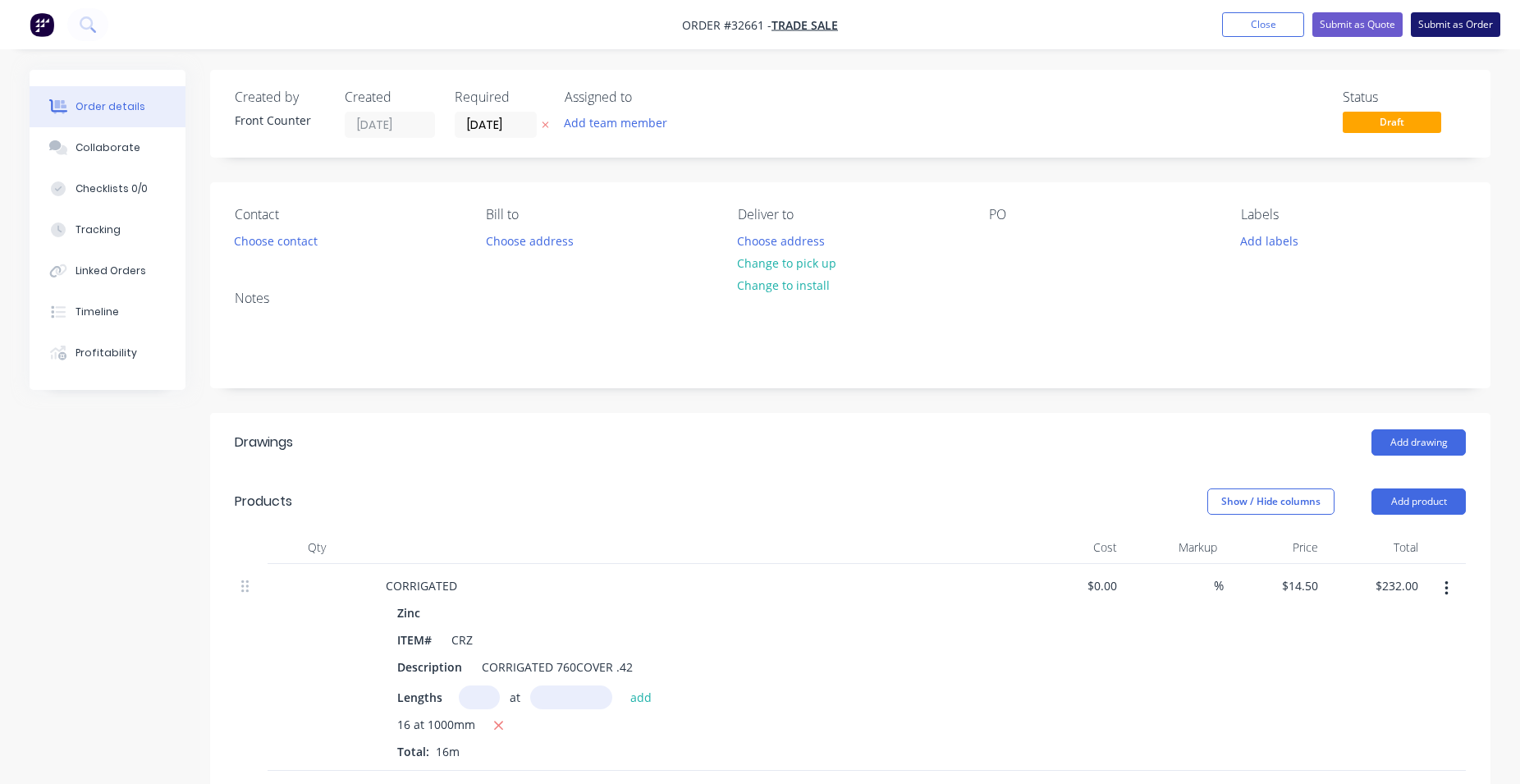
click at [1456, 23] on button "Submit as Order" at bounding box center [1455, 24] width 89 height 24
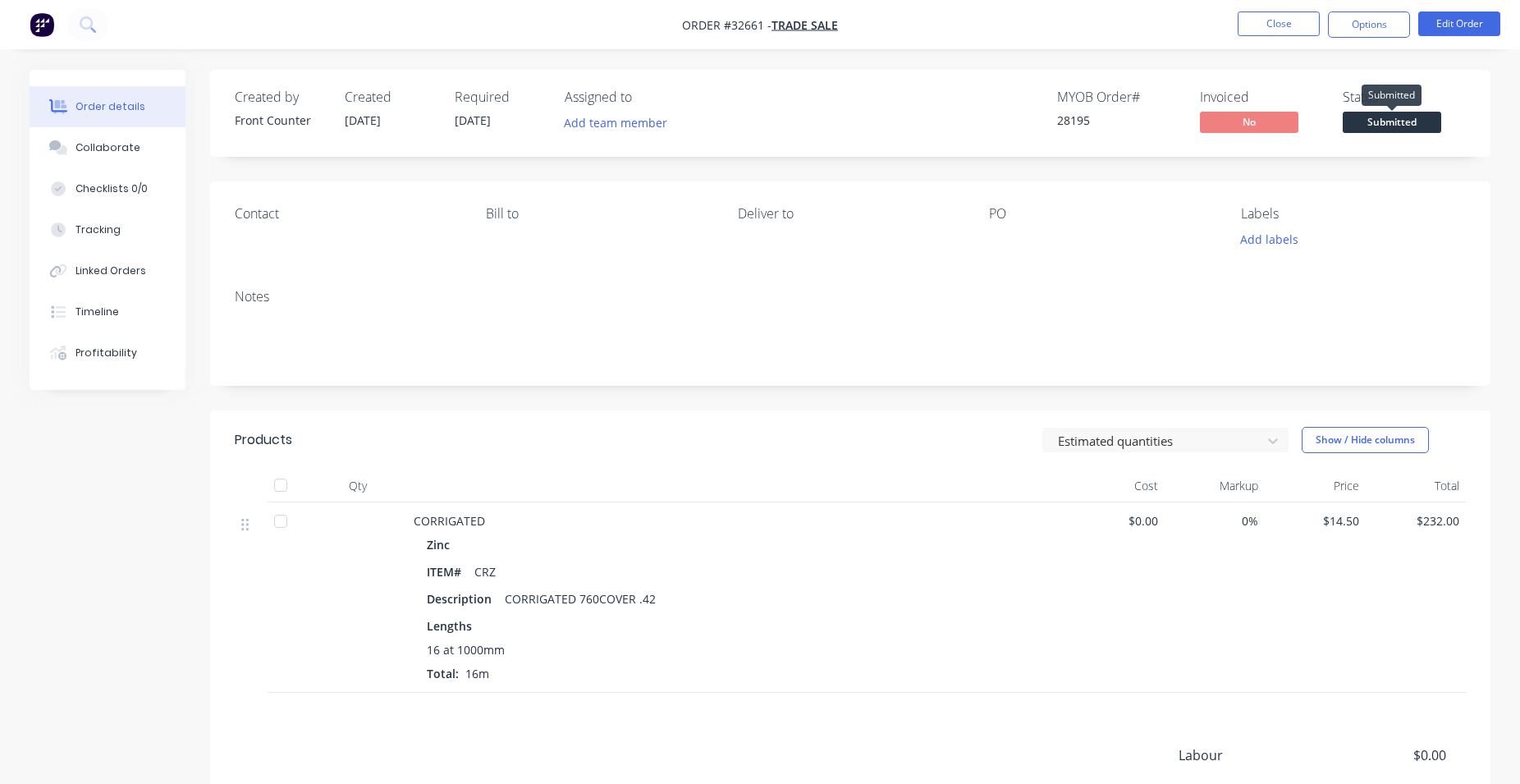
click at [1401, 122] on span "Submitted" at bounding box center [1392, 122] width 99 height 20
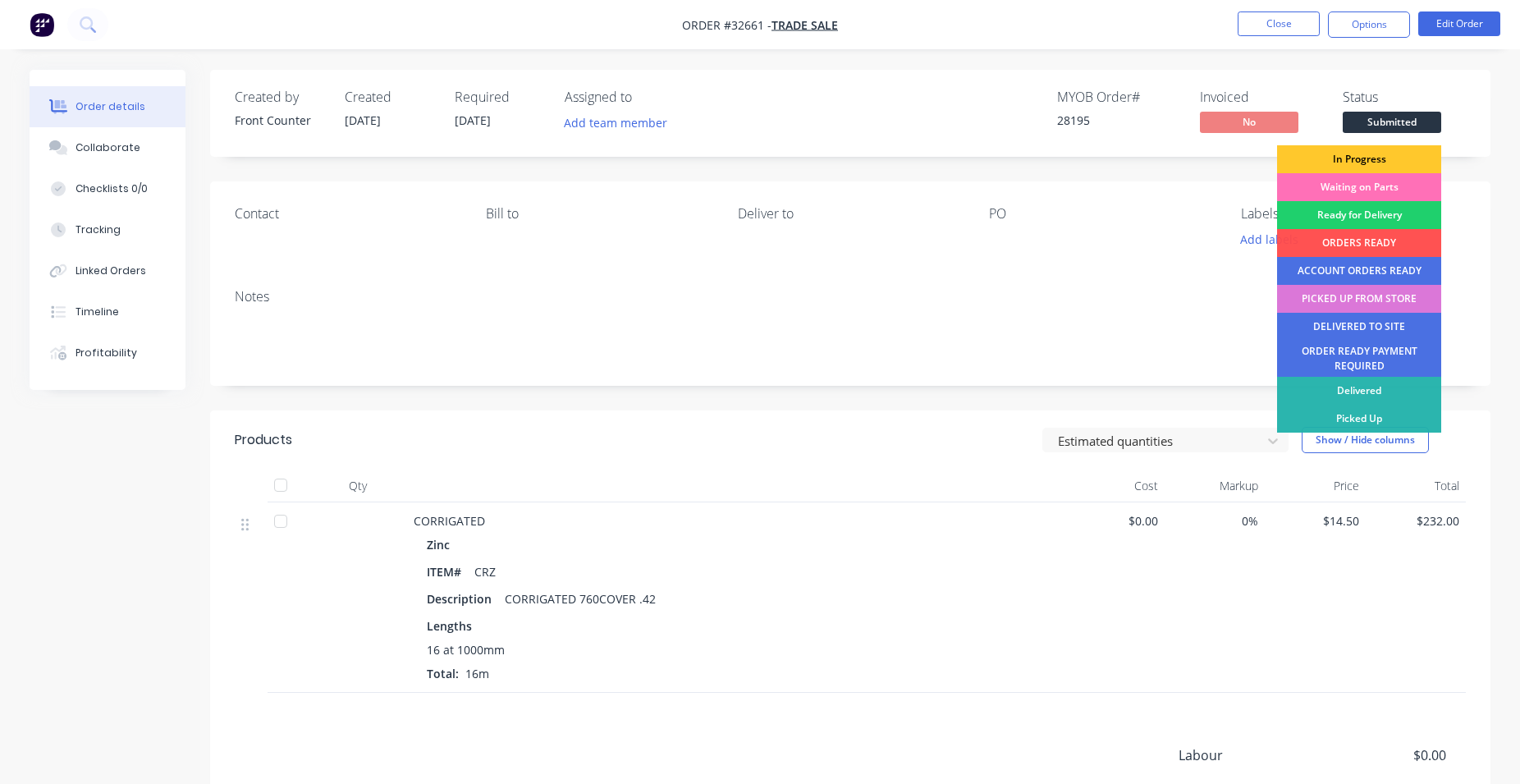
click at [1354, 158] on div "In Progress" at bounding box center [1360, 159] width 165 height 28
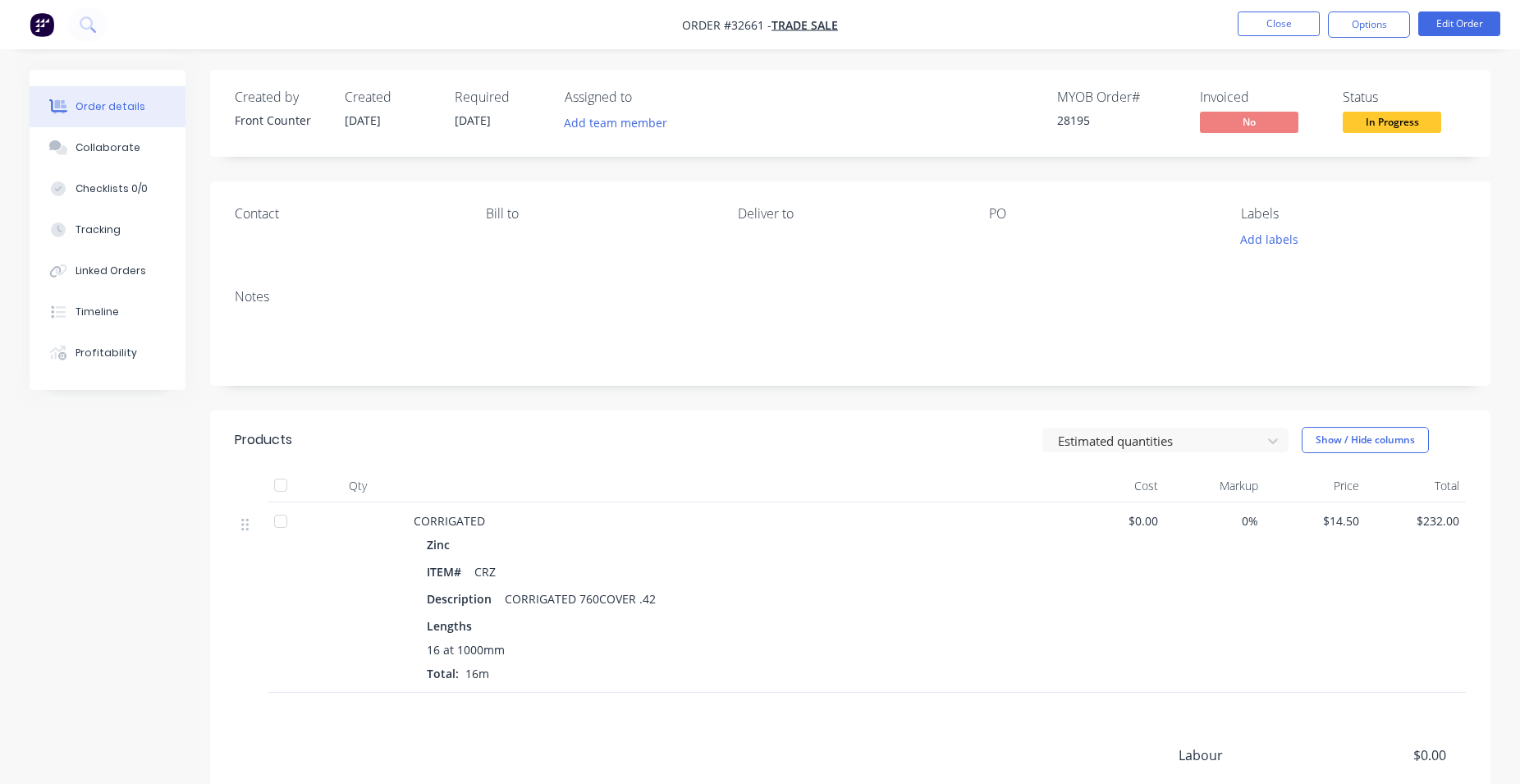
click at [1376, 126] on span "In Progress" at bounding box center [1392, 122] width 99 height 20
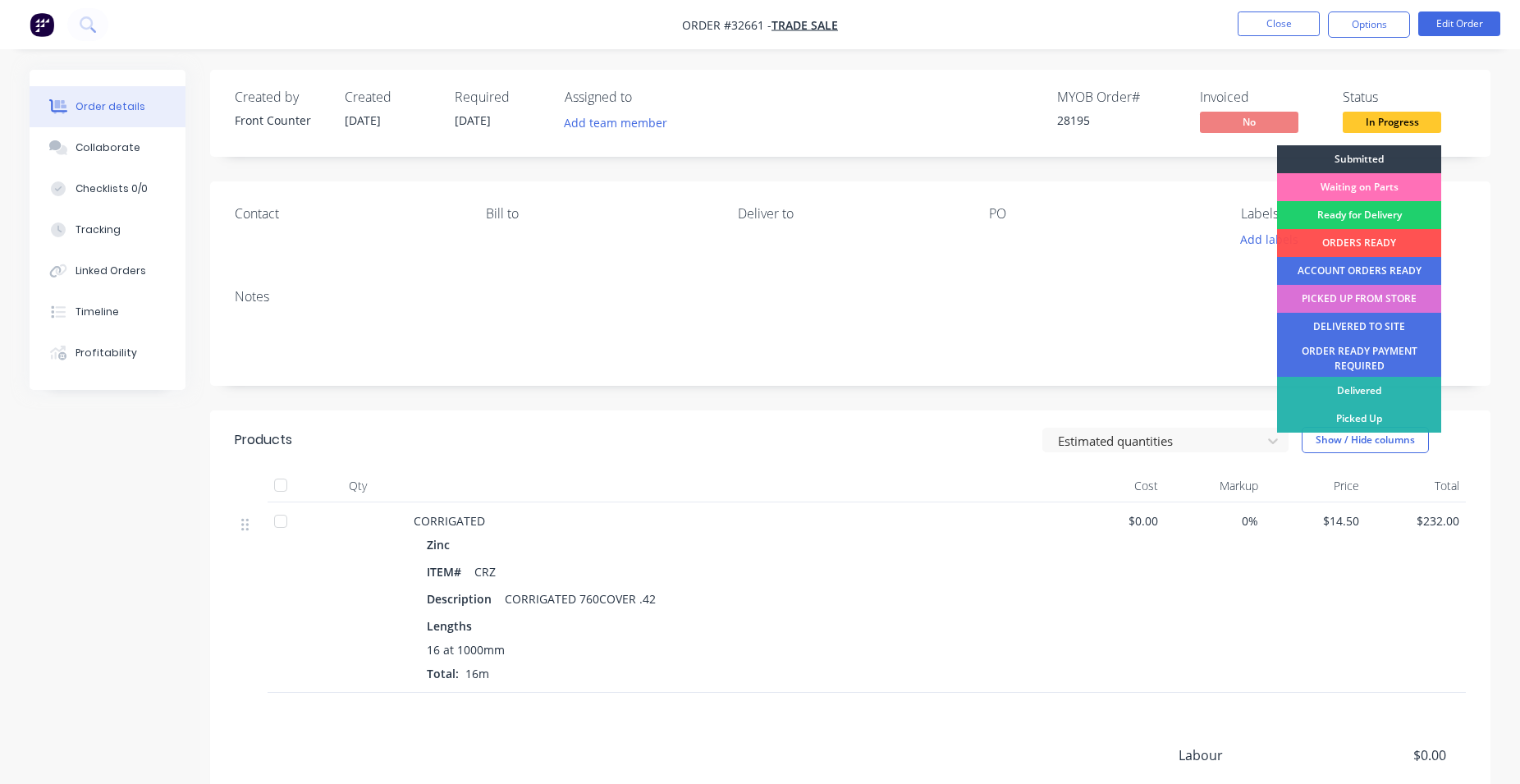
click at [1360, 298] on div "PICKED UP FROM STORE" at bounding box center [1360, 298] width 165 height 28
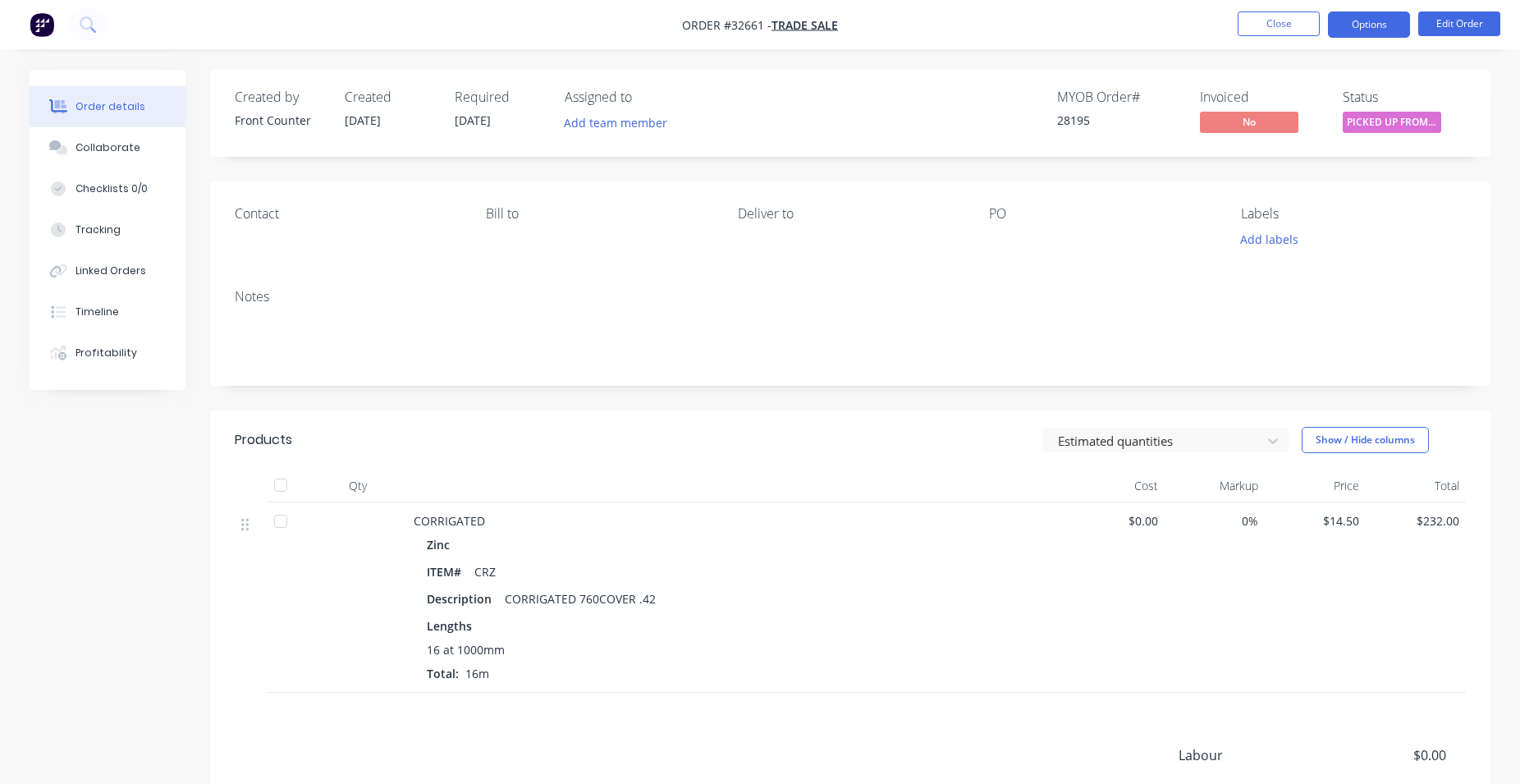
click at [1390, 20] on button "Options" at bounding box center [1369, 24] width 82 height 26
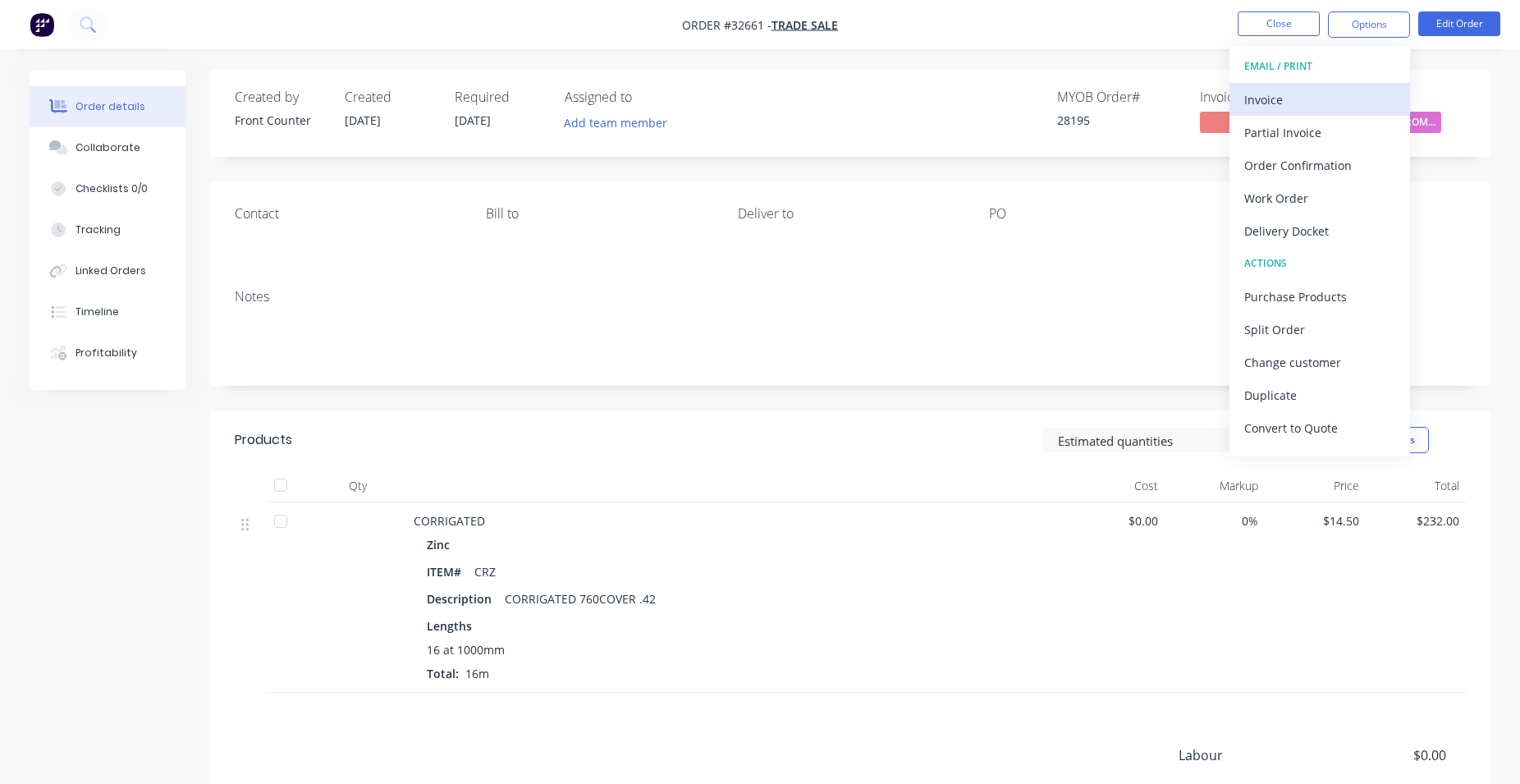
click at [1299, 105] on div "Invoice" at bounding box center [1320, 99] width 151 height 24
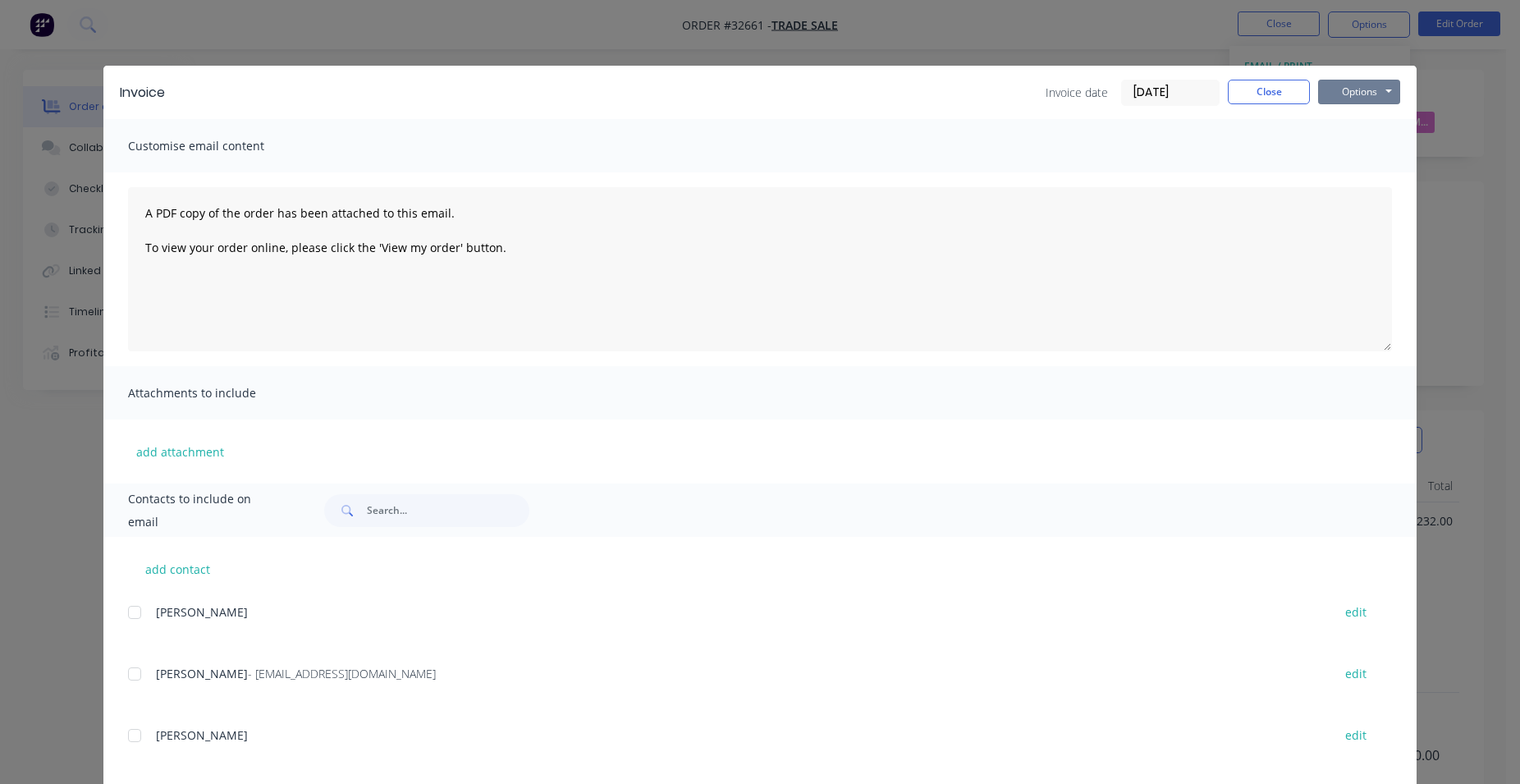
drag, startPoint x: 1348, startPoint y: 95, endPoint x: 1302, endPoint y: 139, distance: 63.7
click at [1348, 96] on button "Options" at bounding box center [1359, 92] width 82 height 24
click at [1369, 152] on button "Print" at bounding box center [1370, 148] width 105 height 27
click at [1271, 99] on button "Close" at bounding box center [1269, 92] width 82 height 24
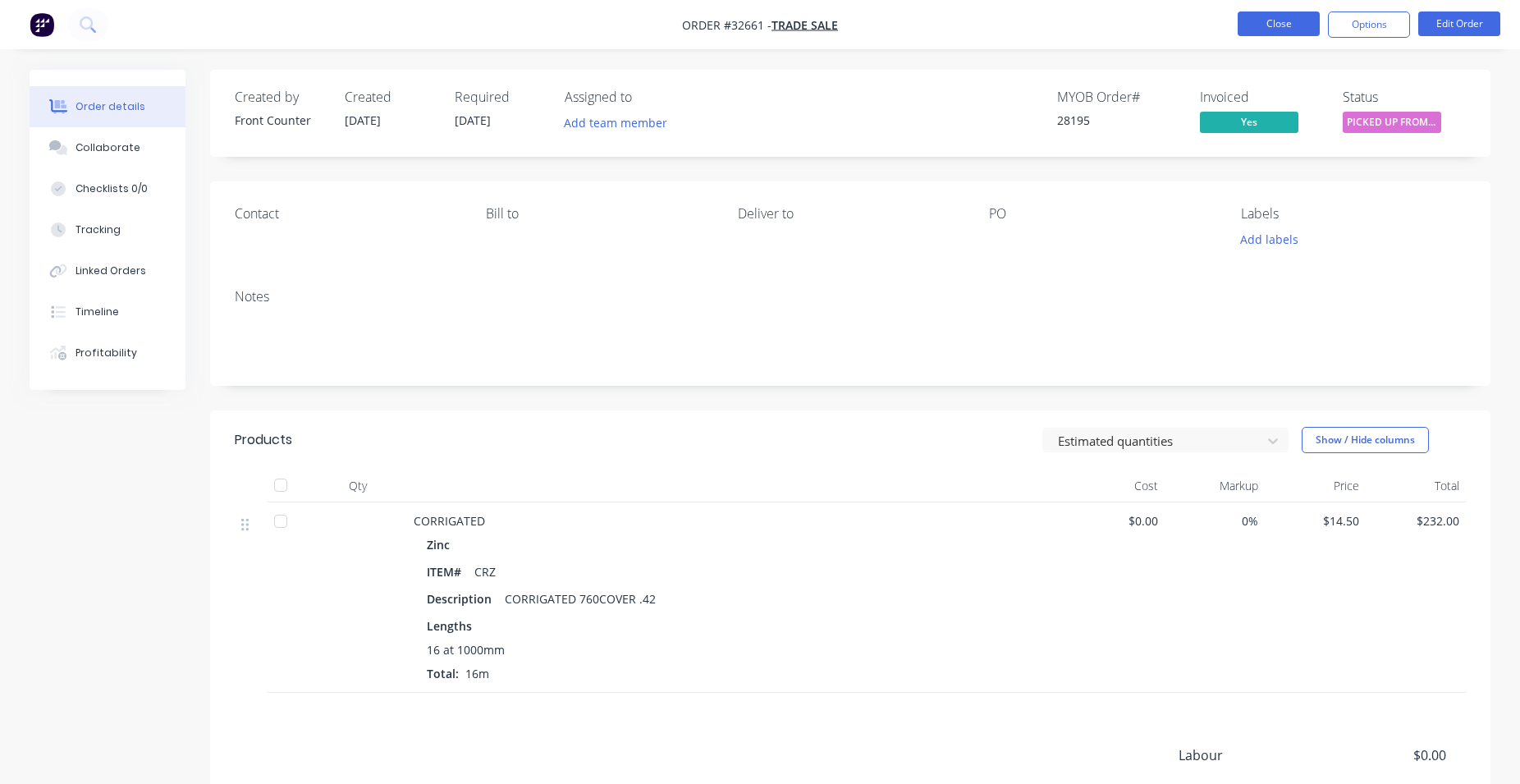
click at [1247, 30] on button "Close" at bounding box center [1279, 24] width 82 height 24
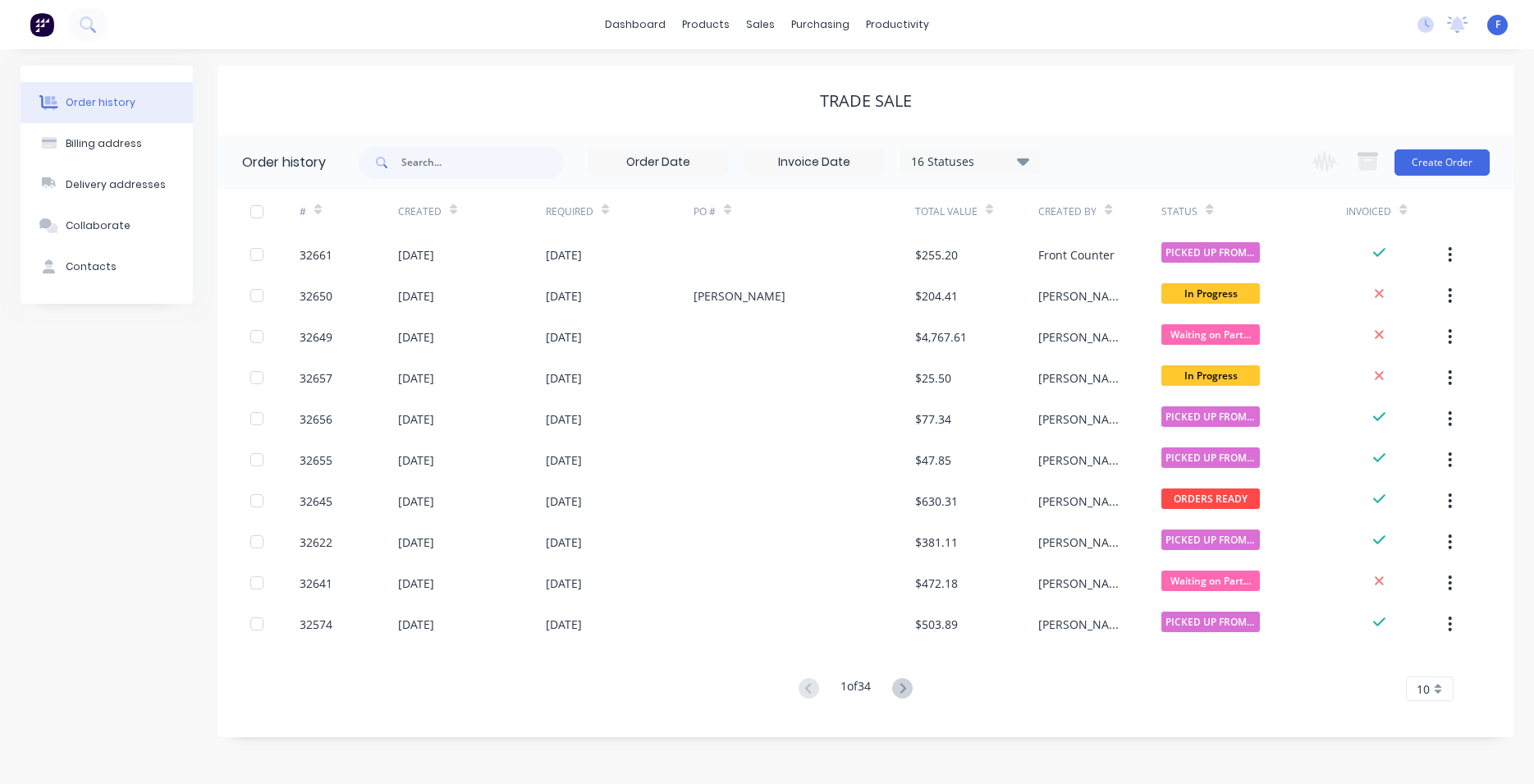
click at [40, 28] on img at bounding box center [42, 24] width 25 height 24
